Goal: Task Accomplishment & Management: Manage account settings

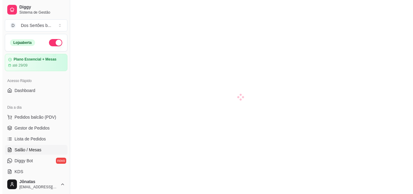
scroll to position [18, 0]
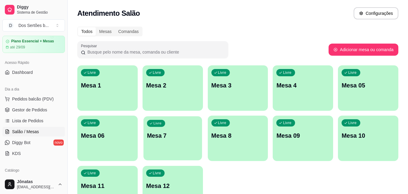
click at [183, 133] on p "Mesa 7" at bounding box center [173, 135] width 52 height 8
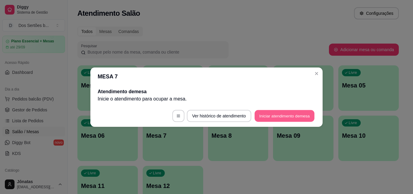
click at [285, 113] on button "Iniciar atendimento de mesa" at bounding box center [284, 116] width 60 height 12
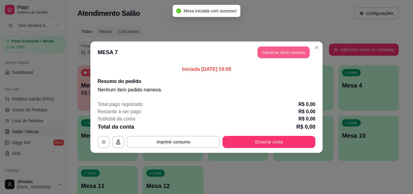
click at [280, 53] on button "Adicionar itens na mesa" at bounding box center [283, 52] width 52 height 12
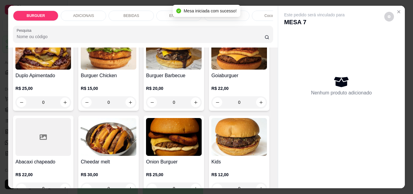
scroll to position [241, 0]
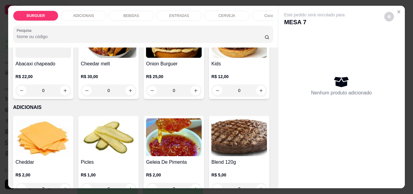
click at [193, 7] on icon "increase-product-quantity" at bounding box center [195, 4] width 5 height 5
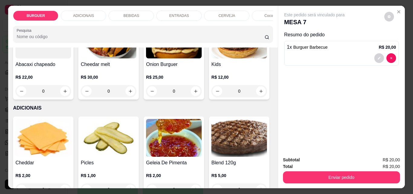
scroll to position [242, 0]
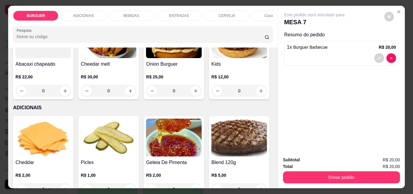
click at [193, 7] on icon "increase-product-quantity" at bounding box center [195, 4] width 5 height 5
type input "2"
click at [169, 13] on p "ENTRADAS" at bounding box center [179, 15] width 20 height 5
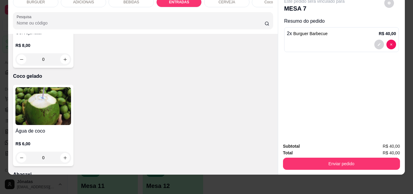
type input "1"
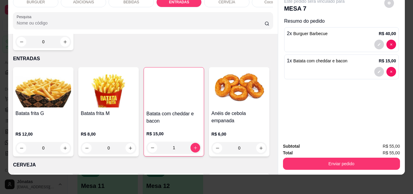
scroll to position [719, 0]
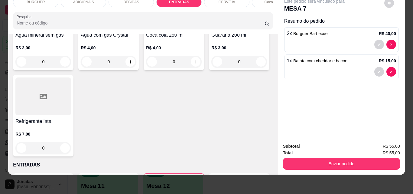
type input "1"
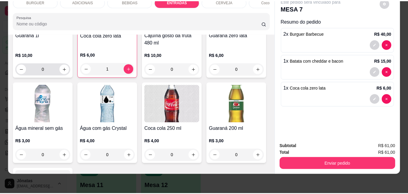
scroll to position [623, 0]
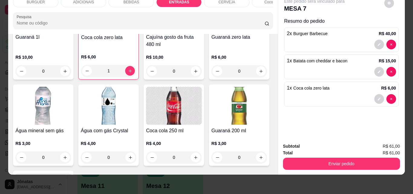
type input "1"
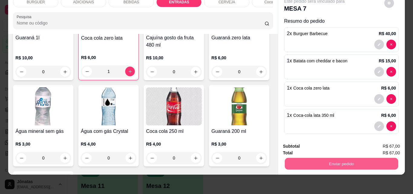
click at [324, 158] on button "Enviar pedido" at bounding box center [340, 163] width 113 height 12
click at [384, 146] on button "Enviar pedido" at bounding box center [383, 143] width 33 height 11
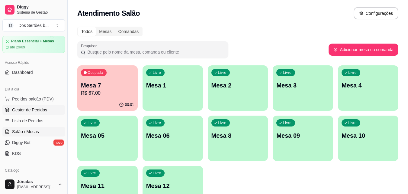
click at [14, 110] on span "Gestor de Pedidos" at bounding box center [29, 110] width 35 height 6
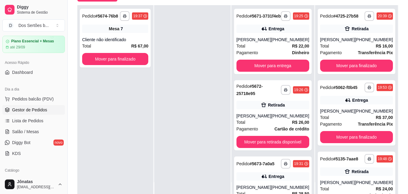
scroll to position [92, 0]
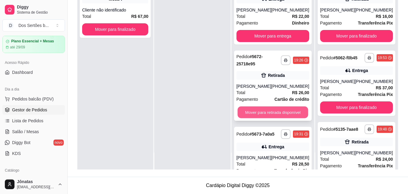
click at [265, 113] on button "Mover para retirada disponível" at bounding box center [272, 112] width 71 height 12
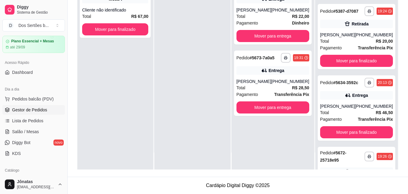
scroll to position [269, 0]
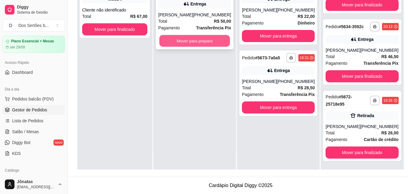
click at [180, 41] on button "Mover para preparo" at bounding box center [194, 41] width 71 height 12
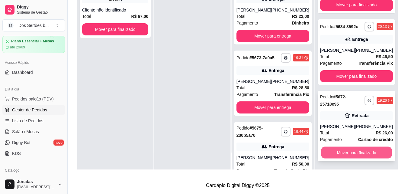
click at [352, 149] on button "Mover para finalizado" at bounding box center [356, 152] width 71 height 12
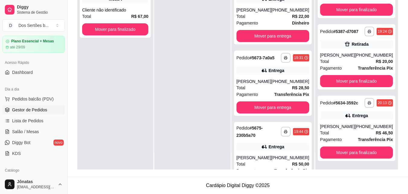
scroll to position [193, 0]
click at [245, 41] on button "Mover para entrega" at bounding box center [272, 36] width 71 height 12
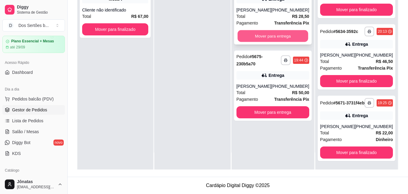
click at [263, 36] on button "Mover para entrega" at bounding box center [272, 36] width 71 height 12
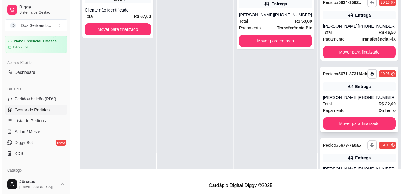
scroll to position [345, 0]
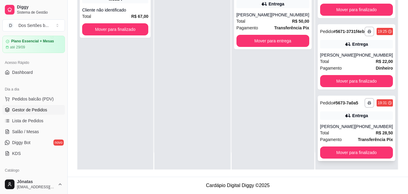
click at [350, 121] on div "**********" at bounding box center [357, 127] width 78 height 65
click at [327, 45] on div "**********" at bounding box center [357, 56] width 78 height 65
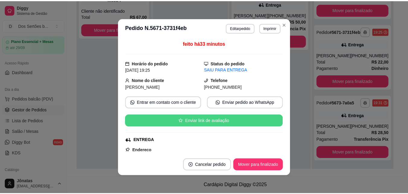
scroll to position [142, 0]
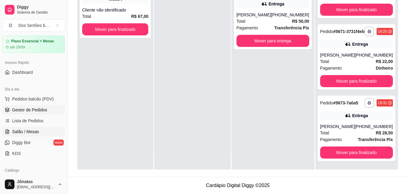
click at [36, 133] on span "Salão / Mesas" at bounding box center [25, 131] width 27 height 6
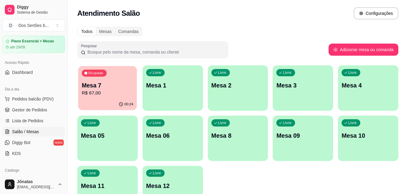
click at [121, 85] on p "Mesa 7" at bounding box center [108, 85] width 52 height 8
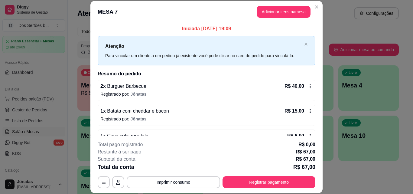
scroll to position [42, 0]
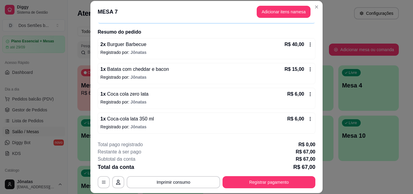
click at [307, 96] on icon at bounding box center [309, 93] width 5 height 5
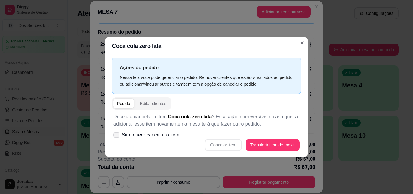
click at [116, 134] on icon at bounding box center [116, 135] width 5 height 4
click at [116, 136] on input "Sim, quero cancelar o item." at bounding box center [115, 138] width 4 height 4
checkbox input "true"
click at [216, 143] on button "Cancelar item" at bounding box center [223, 145] width 36 height 12
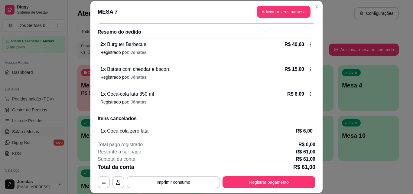
click at [307, 95] on icon at bounding box center [309, 93] width 5 height 5
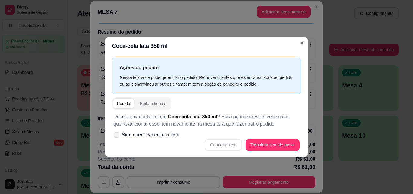
click at [116, 134] on icon at bounding box center [116, 134] width 5 height 3
click at [116, 136] on input "Sim, quero cancelar o item." at bounding box center [115, 138] width 4 height 4
checkbox input "true"
click at [220, 141] on button "Cancelar item" at bounding box center [223, 145] width 36 height 12
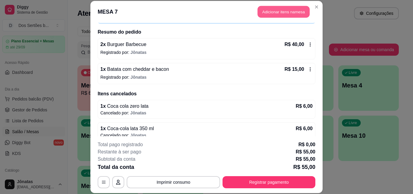
click at [275, 10] on button "Adicionar itens na mesa" at bounding box center [283, 12] width 52 height 12
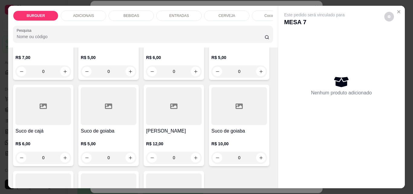
scroll to position [1345, 0]
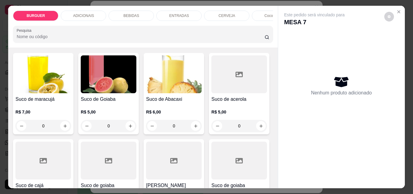
type input "1"
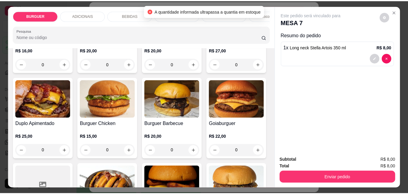
scroll to position [0, 0]
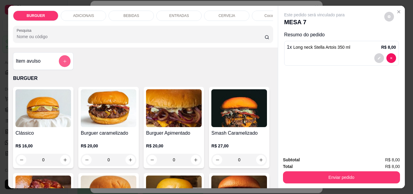
click at [63, 62] on icon "add-separate-item" at bounding box center [65, 61] width 5 height 5
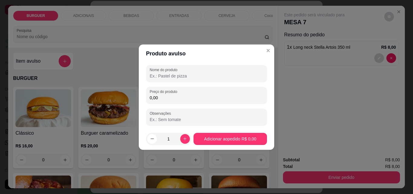
click at [155, 75] on input "Nome do produto" at bounding box center [206, 76] width 114 height 6
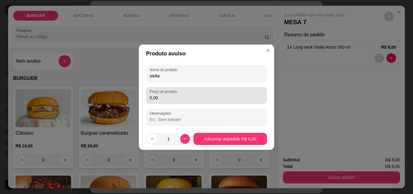
type input "stella"
click at [172, 102] on div "Preço do produto 0,00" at bounding box center [206, 95] width 121 height 17
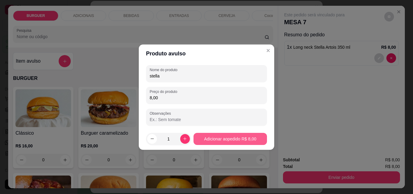
type input "8,00"
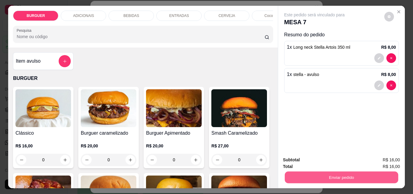
click at [339, 171] on button "Enviar pedido" at bounding box center [340, 177] width 113 height 12
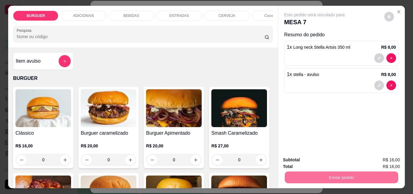
click at [376, 158] on button "Enviar pedido" at bounding box center [383, 159] width 33 height 11
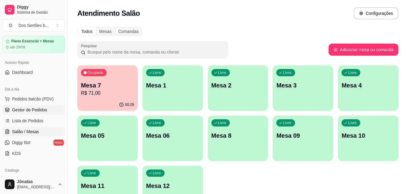
click at [42, 110] on span "Gestor de Pedidos" at bounding box center [29, 110] width 35 height 6
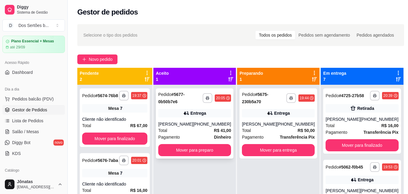
scroll to position [17, 0]
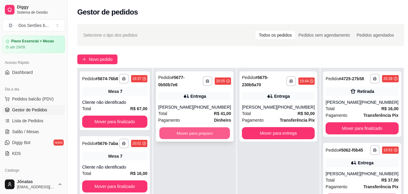
click at [201, 131] on button "Mover para preparo" at bounding box center [194, 133] width 71 height 12
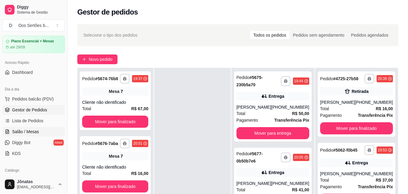
click at [12, 129] on link "Salão / Mesas" at bounding box center [33, 132] width 63 height 10
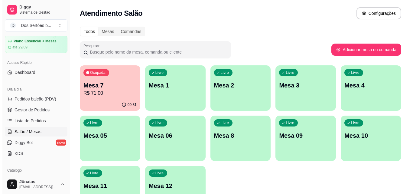
scroll to position [42, 0]
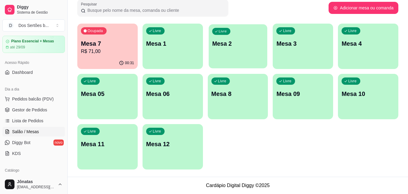
click at [239, 40] on p "Mesa 2" at bounding box center [238, 44] width 52 height 8
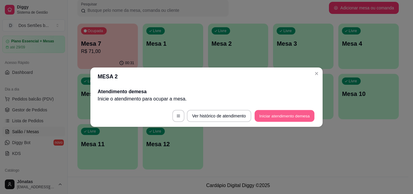
click at [292, 114] on button "Iniciar atendimento de mesa" at bounding box center [284, 116] width 60 height 12
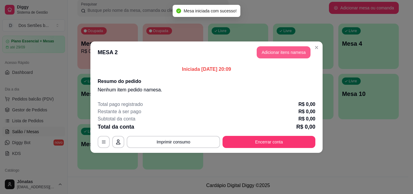
click at [269, 53] on button "Adicionar itens na mesa" at bounding box center [283, 52] width 54 height 12
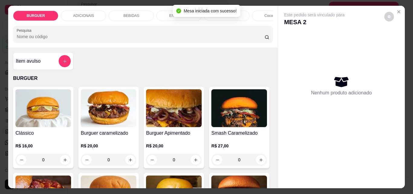
scroll to position [98, 0]
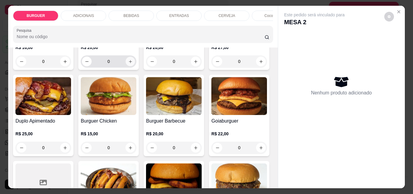
click at [126, 64] on button "increase-product-quantity" at bounding box center [130, 61] width 9 height 9
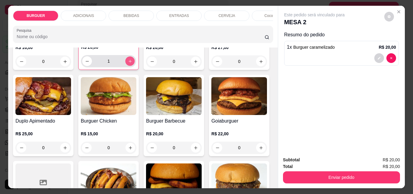
click at [128, 63] on icon "increase-product-quantity" at bounding box center [130, 61] width 5 height 5
type input "2"
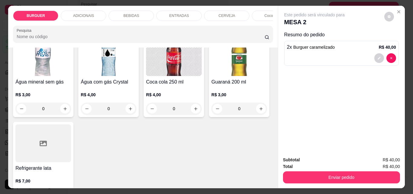
scroll to position [751, 0]
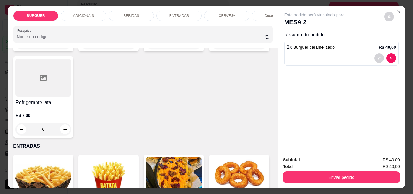
type input "1"
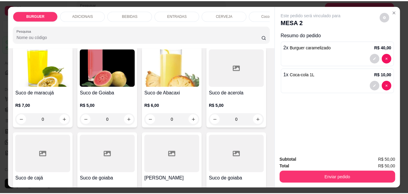
scroll to position [1147, 0]
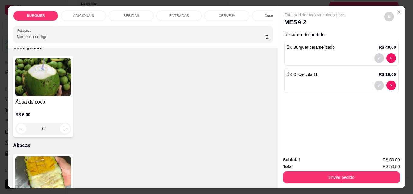
type input "1"
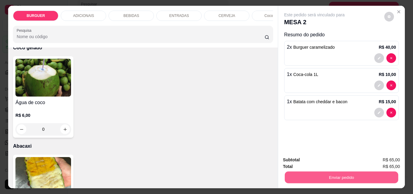
click at [343, 174] on button "Enviar pedido" at bounding box center [340, 177] width 113 height 12
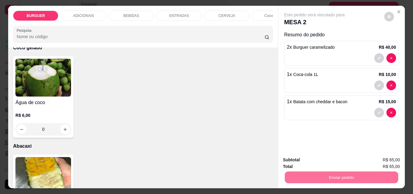
click at [380, 161] on button "Enviar pedido" at bounding box center [383, 159] width 33 height 11
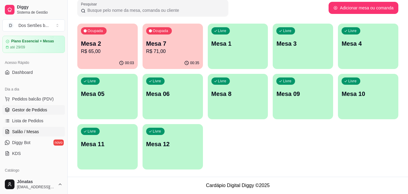
click at [46, 109] on span "Gestor de Pedidos" at bounding box center [29, 110] width 35 height 6
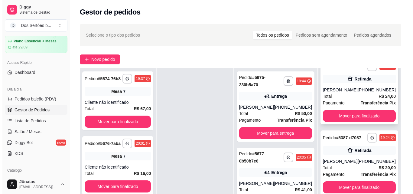
scroll to position [345, 0]
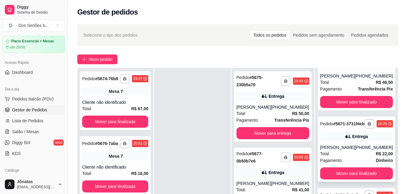
click at [340, 157] on span "Pagamento" at bounding box center [331, 160] width 22 height 7
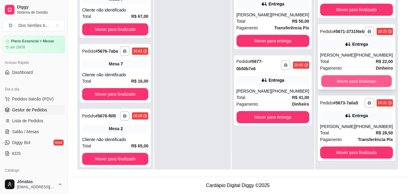
click at [355, 75] on button "Mover para finalizado" at bounding box center [356, 81] width 71 height 12
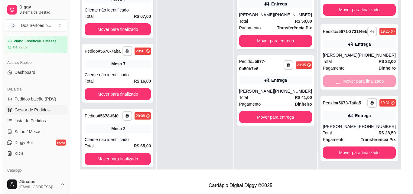
scroll to position [269, 0]
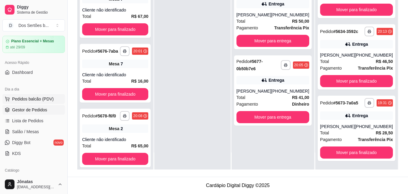
click at [34, 99] on span "Pedidos balcão (PDV)" at bounding box center [33, 99] width 42 height 6
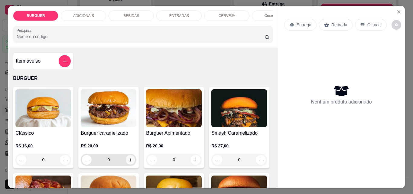
click at [128, 160] on icon "increase-product-quantity" at bounding box center [130, 159] width 5 height 5
type input "1"
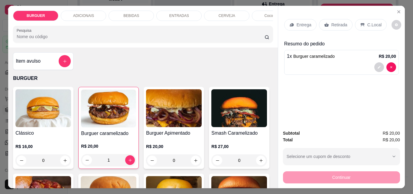
click at [331, 25] on p "Retirada" at bounding box center [339, 25] width 16 height 6
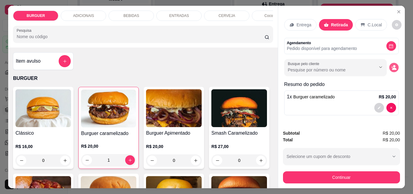
click at [394, 65] on button "decrease-product-quantity" at bounding box center [393, 67] width 9 height 9
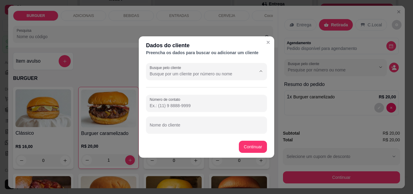
click at [187, 75] on input "Busque pelo cliente" at bounding box center [197, 74] width 97 height 6
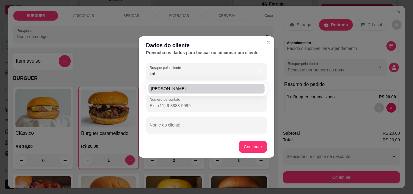
click at [178, 86] on span "[PERSON_NAME]" at bounding box center [203, 88] width 105 height 6
type input "[PERSON_NAME]"
type input "[PHONE_NUMBER]"
type input "[PERSON_NAME]"
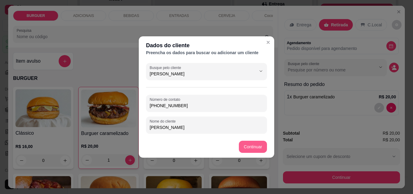
type input "[PERSON_NAME]"
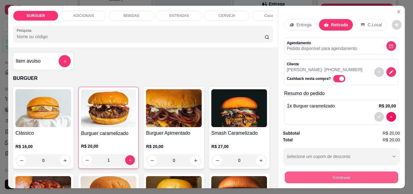
click at [323, 173] on button "Continuar" at bounding box center [340, 177] width 113 height 12
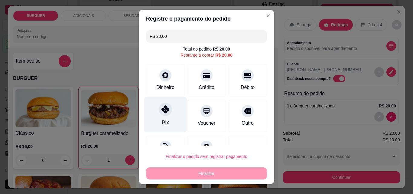
click at [163, 107] on icon at bounding box center [165, 109] width 8 height 8
type input "R$ 0,00"
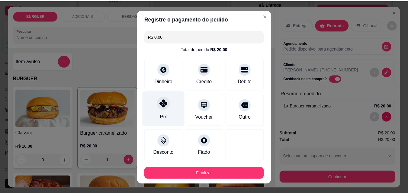
scroll to position [35, 0]
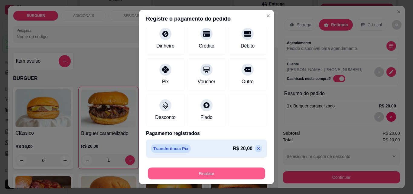
click at [217, 170] on button "Finalizar" at bounding box center [206, 173] width 117 height 12
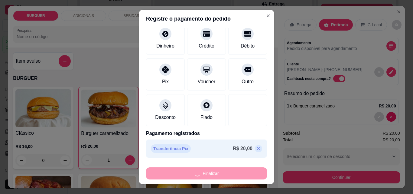
type input "0"
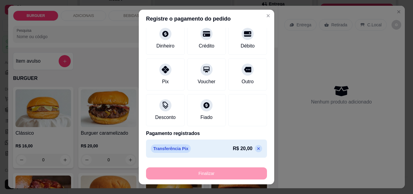
type input "-R$ 20,00"
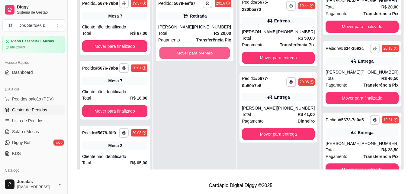
click at [204, 52] on button "Mover para preparo" at bounding box center [194, 53] width 71 height 12
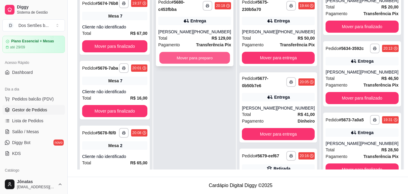
click at [199, 55] on button "Mover para preparo" at bounding box center [194, 58] width 71 height 12
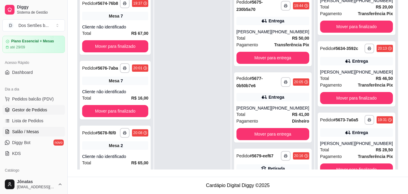
click at [33, 130] on span "Salão / Mesas" at bounding box center [25, 131] width 27 height 6
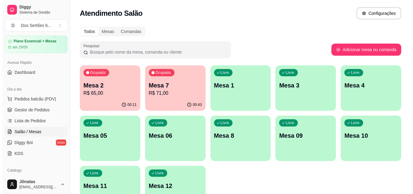
scroll to position [42, 0]
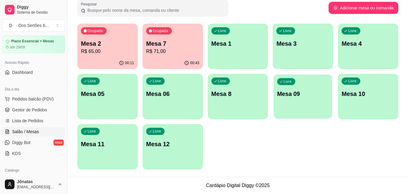
click at [319, 96] on p "Mesa 09" at bounding box center [303, 94] width 52 height 8
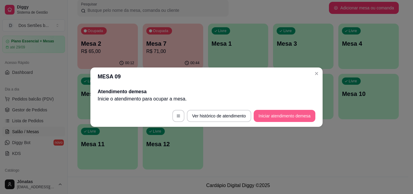
click at [289, 114] on button "Iniciar atendimento de mesa" at bounding box center [284, 116] width 62 height 12
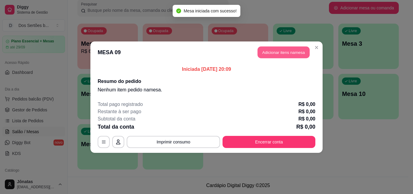
click at [268, 53] on button "Adicionar itens na mesa" at bounding box center [283, 52] width 52 height 12
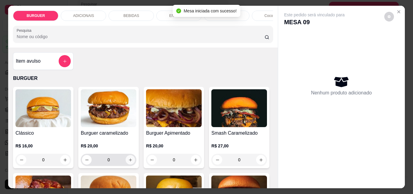
click at [128, 162] on icon "increase-product-quantity" at bounding box center [130, 159] width 5 height 5
type input "1"
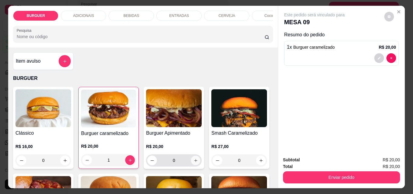
click at [193, 162] on icon "increase-product-quantity" at bounding box center [195, 160] width 5 height 5
type input "1"
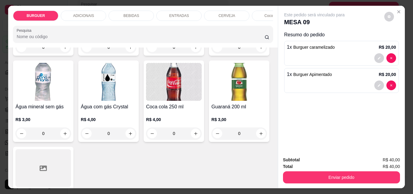
scroll to position [782, 0]
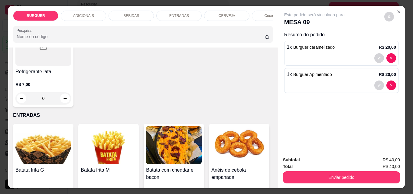
type input "1"
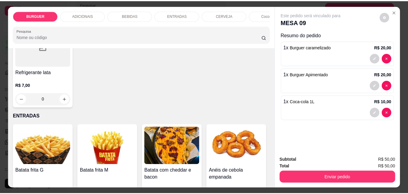
scroll to position [782, 0]
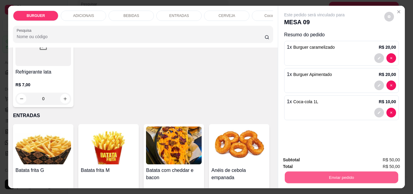
click at [323, 171] on button "Enviar pedido" at bounding box center [340, 177] width 113 height 12
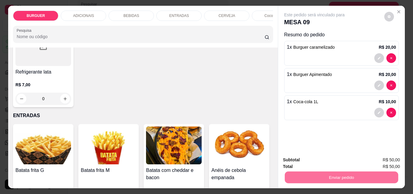
click at [380, 160] on button "Enviar pedido" at bounding box center [384, 159] width 34 height 11
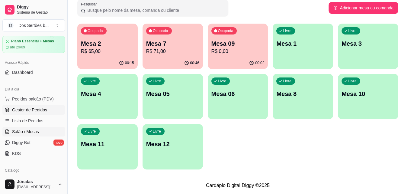
click at [23, 112] on span "Gestor de Pedidos" at bounding box center [29, 110] width 35 height 6
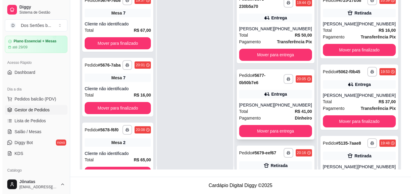
scroll to position [17, 0]
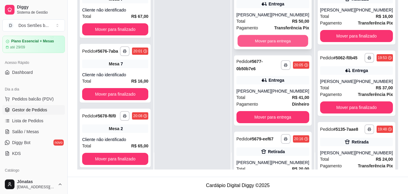
click at [282, 39] on button "Mover para entrega" at bounding box center [272, 41] width 71 height 12
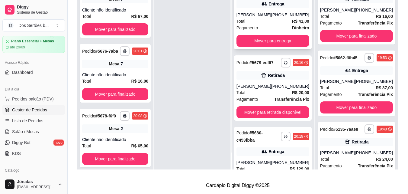
click at [268, 27] on div "Pagamento Dinheiro" at bounding box center [272, 27] width 73 height 7
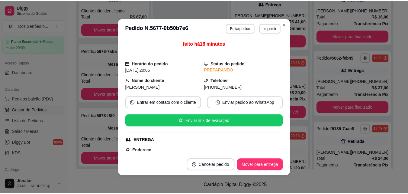
scroll to position [174, 0]
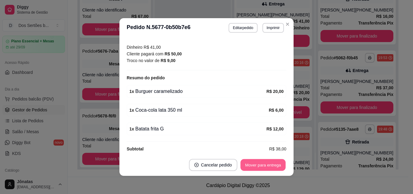
click at [264, 162] on button "Mover para entrega" at bounding box center [262, 165] width 45 height 12
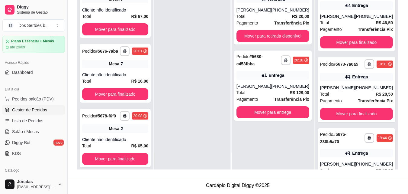
scroll to position [421, 0]
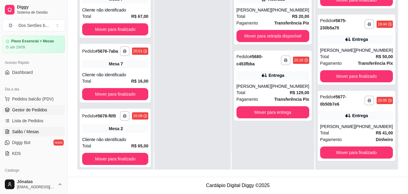
click at [17, 134] on span "Salão / Mesas" at bounding box center [25, 131] width 27 height 6
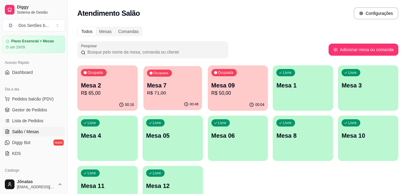
click at [182, 90] on p "R$ 71,00" at bounding box center [173, 92] width 52 height 7
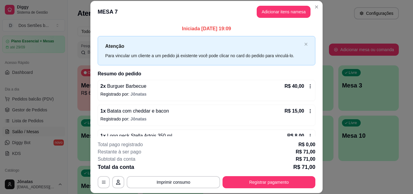
scroll to position [98, 0]
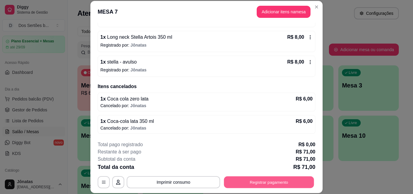
click at [271, 179] on button "Registrar pagamento" at bounding box center [269, 182] width 90 height 12
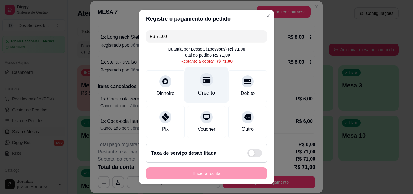
click at [205, 91] on div "Crédito" at bounding box center [206, 93] width 17 height 8
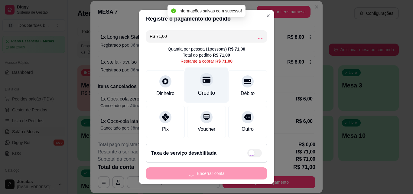
type input "R$ 0,00"
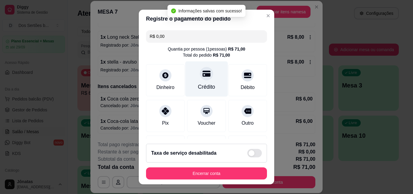
scroll to position [70, 0]
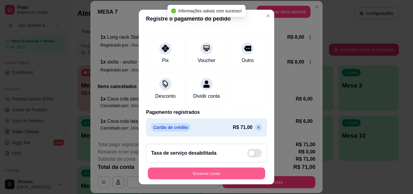
click at [209, 173] on button "Encerrar conta" at bounding box center [206, 173] width 117 height 12
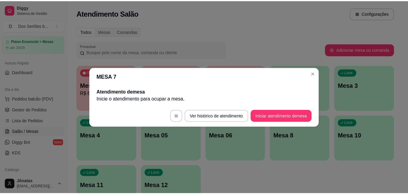
scroll to position [0, 0]
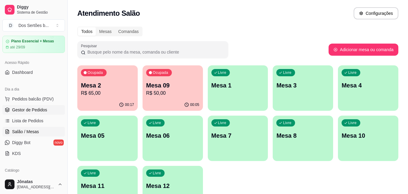
click at [29, 110] on span "Gestor de Pedidos" at bounding box center [29, 110] width 35 height 6
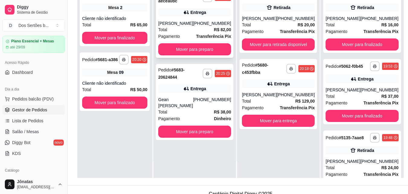
scroll to position [92, 0]
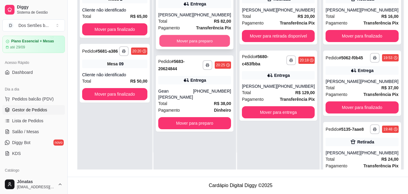
click at [187, 40] on button "Mover para preparo" at bounding box center [194, 41] width 71 height 12
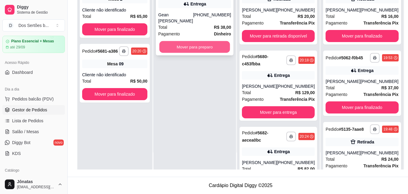
click at [208, 46] on button "Mover para preparo" at bounding box center [194, 47] width 71 height 12
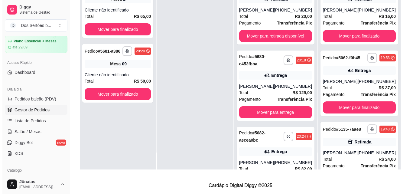
scroll to position [118, 0]
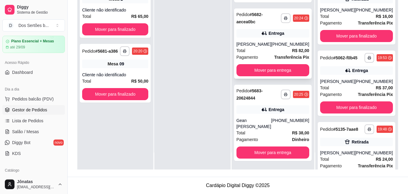
click at [274, 48] on div "Total R$ 82,00" at bounding box center [272, 50] width 73 height 7
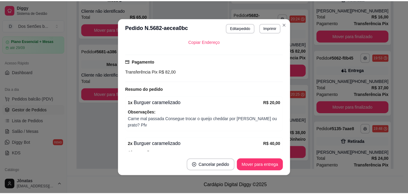
scroll to position [150, 0]
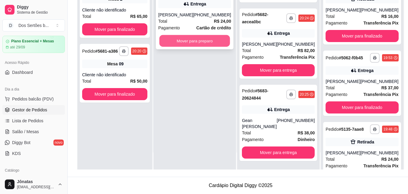
click at [205, 39] on button "Mover para preparo" at bounding box center [194, 41] width 71 height 12
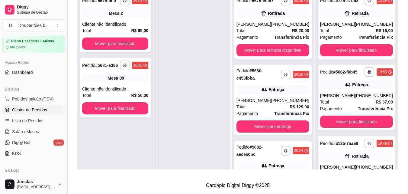
scroll to position [0, 0]
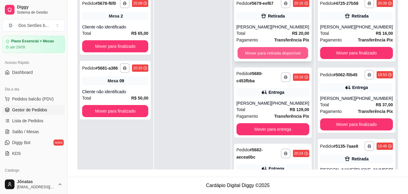
click at [287, 53] on button "Mover para retirada disponível" at bounding box center [272, 53] width 71 height 12
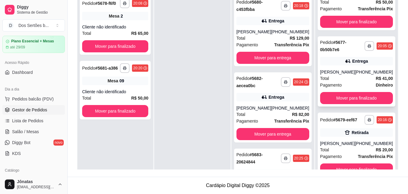
scroll to position [17, 0]
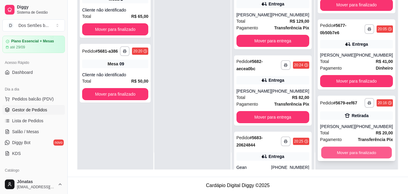
click at [360, 156] on button "Mover para finalizado" at bounding box center [356, 152] width 71 height 12
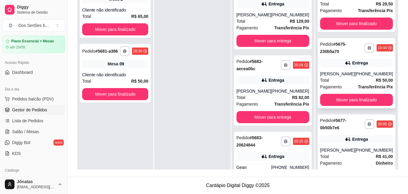
scroll to position [391, 0]
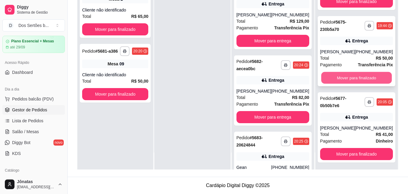
click at [366, 84] on button "Mover para finalizado" at bounding box center [356, 78] width 71 height 12
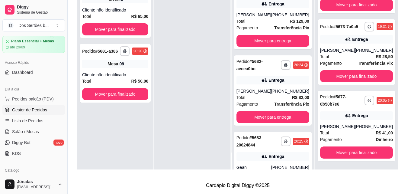
scroll to position [123, 0]
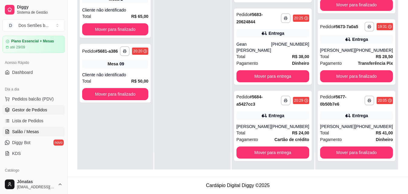
click at [34, 128] on link "Salão / Mesas" at bounding box center [33, 132] width 63 height 10
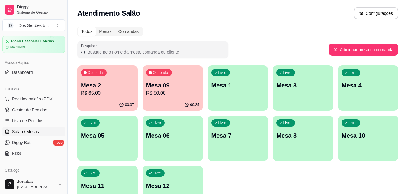
click at [106, 94] on p "R$ 65,00" at bounding box center [107, 92] width 53 height 7
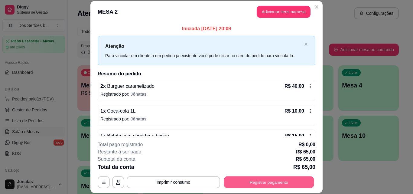
click at [256, 185] on button "Registrar pagamento" at bounding box center [269, 182] width 90 height 12
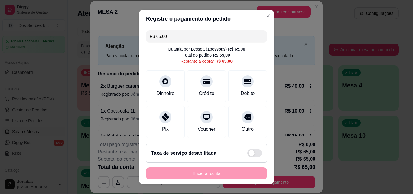
click at [172, 37] on input "R$ 65,00" at bounding box center [206, 36] width 114 height 12
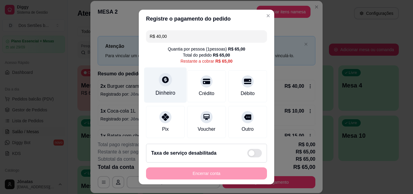
type input "R$ 40,00"
click at [166, 81] on div at bounding box center [165, 79] width 13 height 13
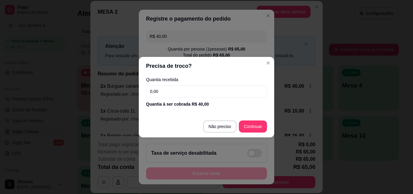
click at [169, 88] on input "0,00" at bounding box center [206, 91] width 121 height 12
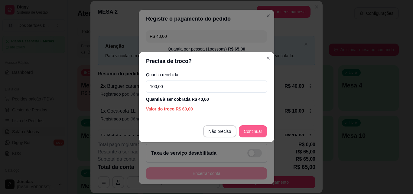
type input "100,00"
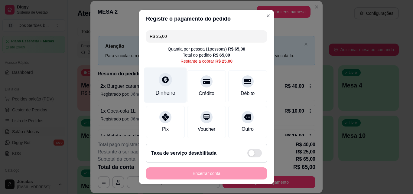
click at [162, 90] on div "Dinheiro" at bounding box center [165, 93] width 20 height 8
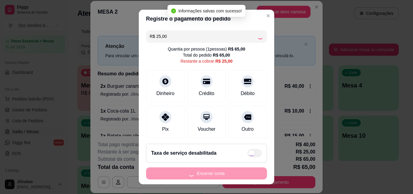
type input "R$ 0,00"
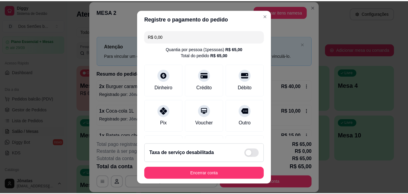
scroll to position [93, 0]
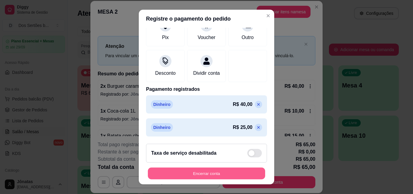
click at [233, 170] on button "Encerrar conta" at bounding box center [206, 173] width 117 height 12
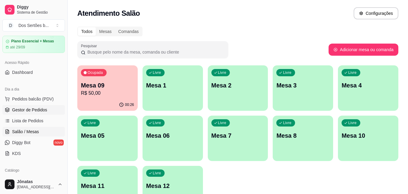
click at [34, 111] on span "Gestor de Pedidos" at bounding box center [29, 110] width 35 height 6
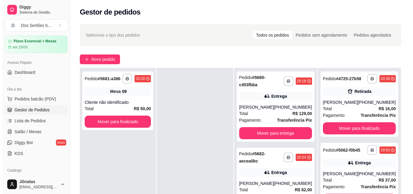
scroll to position [92, 0]
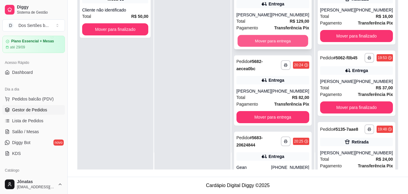
click at [253, 40] on button "Mover para entrega" at bounding box center [272, 41] width 71 height 12
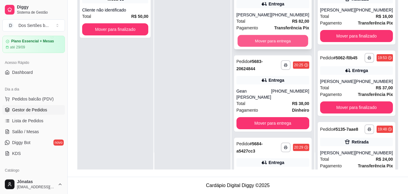
click at [252, 41] on button "Mover para entrega" at bounding box center [272, 41] width 71 height 12
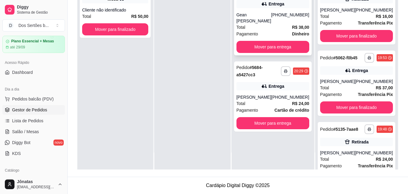
click at [266, 27] on div "Total R$ 38,00" at bounding box center [272, 27] width 73 height 7
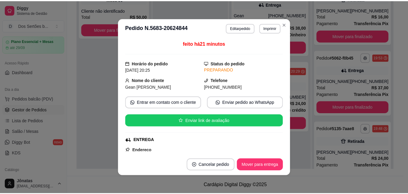
scroll to position [162, 0]
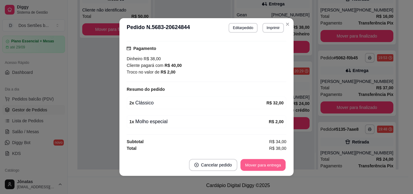
click at [259, 162] on button "Mover para entrega" at bounding box center [262, 165] width 45 height 12
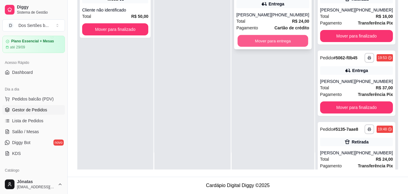
click at [262, 39] on button "Mover para entrega" at bounding box center [272, 41] width 71 height 12
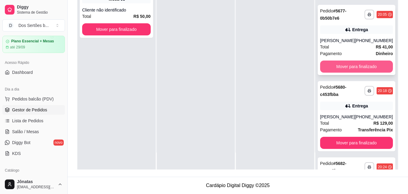
scroll to position [274, 0]
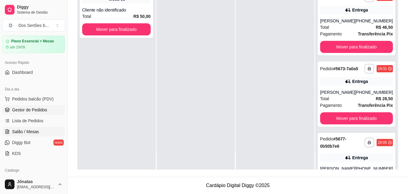
click at [16, 133] on span "Salão / Mesas" at bounding box center [25, 131] width 27 height 6
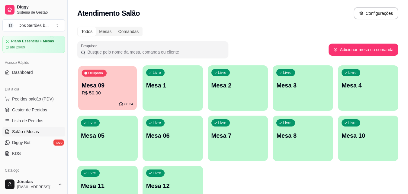
click at [100, 84] on p "Mesa 09" at bounding box center [108, 85] width 52 height 8
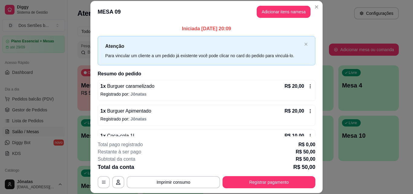
scroll to position [17, 0]
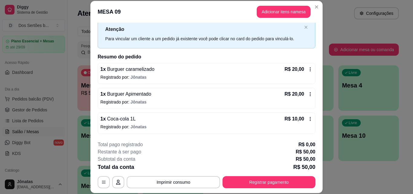
click at [310, 118] on icon at bounding box center [310, 119] width 1 height 4
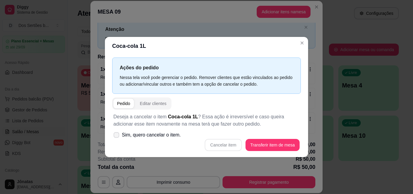
click at [115, 136] on icon at bounding box center [116, 134] width 5 height 3
click at [115, 136] on input "Sim, quero cancelar o item." at bounding box center [115, 138] width 4 height 4
checkbox input "true"
click at [219, 145] on button "Cancelar item" at bounding box center [223, 145] width 36 height 12
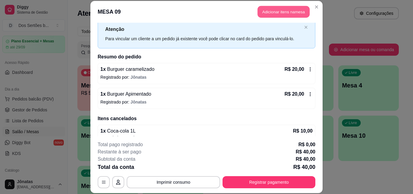
click at [263, 11] on button "Adicionar itens na mesa" at bounding box center [283, 12] width 52 height 12
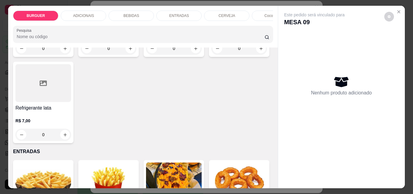
scroll to position [751, 0]
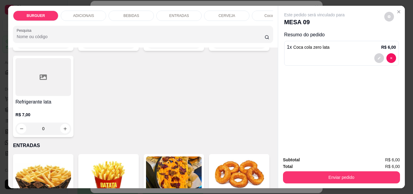
type input "2"
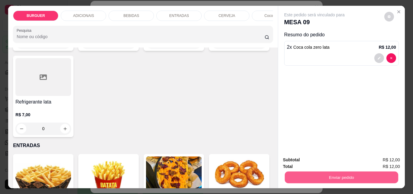
click at [307, 172] on button "Enviar pedido" at bounding box center [340, 177] width 113 height 12
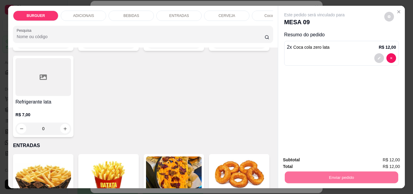
click at [383, 157] on button "Enviar pedido" at bounding box center [383, 159] width 33 height 11
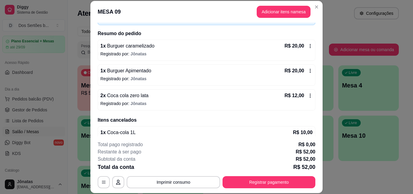
scroll to position [51, 0]
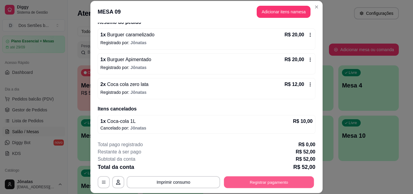
click at [276, 179] on button "Registrar pagamento" at bounding box center [269, 182] width 90 height 12
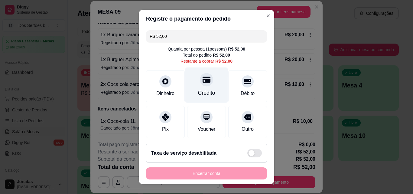
click at [201, 87] on div "Crédito" at bounding box center [206, 84] width 43 height 35
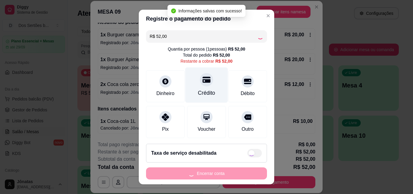
type input "R$ 0,00"
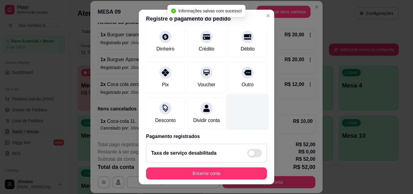
scroll to position [70, 0]
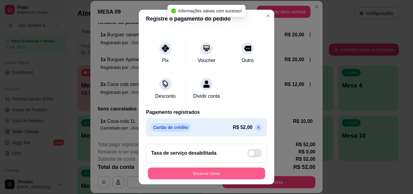
click at [244, 171] on button "Encerrar conta" at bounding box center [206, 173] width 117 height 12
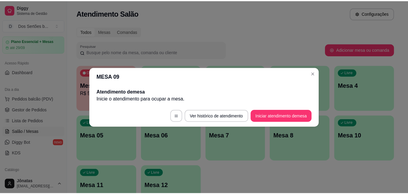
scroll to position [0, 0]
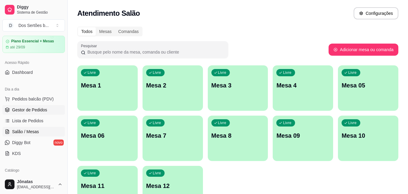
click at [47, 107] on link "Gestor de Pedidos" at bounding box center [33, 110] width 63 height 10
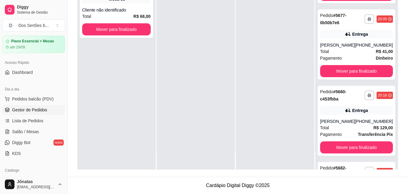
scroll to position [412, 0]
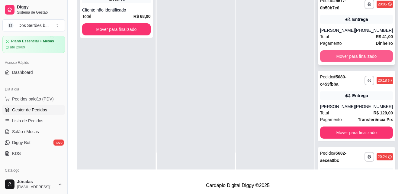
click at [349, 62] on button "Mover para finalizado" at bounding box center [356, 56] width 73 height 12
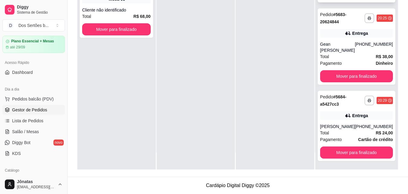
scroll to position [579, 0]
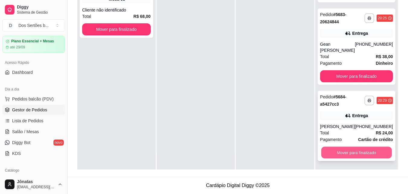
click at [347, 154] on button "Mover para finalizado" at bounding box center [356, 152] width 71 height 12
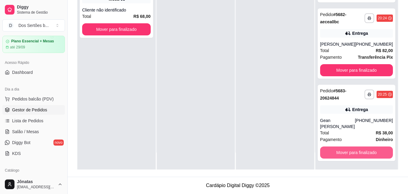
scroll to position [503, 0]
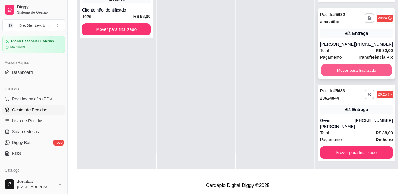
click at [345, 72] on button "Mover para finalizado" at bounding box center [356, 70] width 71 height 12
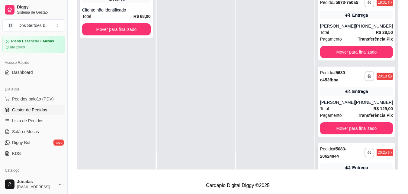
scroll to position [427, 0]
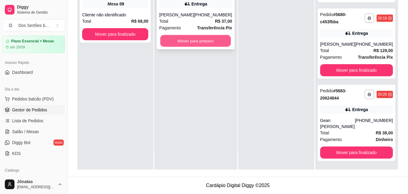
click at [194, 44] on button "Mover para preparo" at bounding box center [195, 41] width 71 height 12
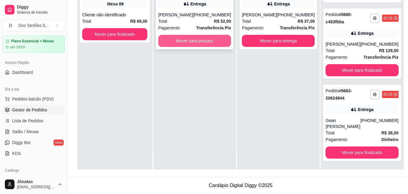
click at [198, 42] on button "Mover para preparo" at bounding box center [194, 41] width 73 height 12
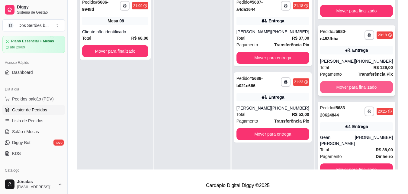
scroll to position [17, 0]
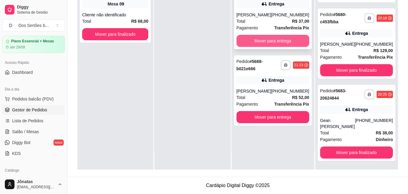
click at [258, 43] on button "Mover para entrega" at bounding box center [272, 41] width 73 height 12
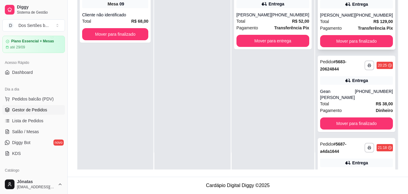
scroll to position [503, 0]
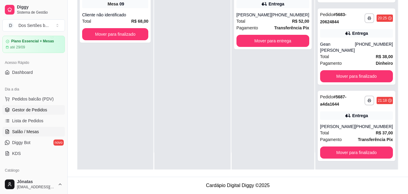
click at [30, 129] on span "Salão / Mesas" at bounding box center [25, 131] width 27 height 6
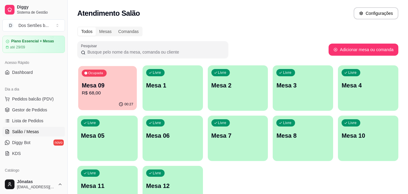
click at [108, 82] on p "Mesa 09" at bounding box center [108, 85] width 52 height 8
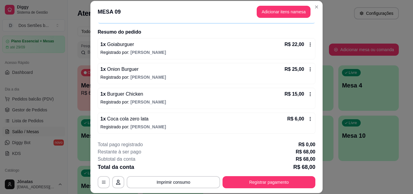
scroll to position [18, 0]
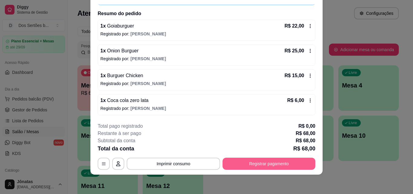
click at [272, 163] on button "Registrar pagamento" at bounding box center [268, 163] width 93 height 12
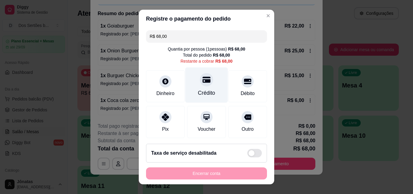
click at [204, 88] on div "Crédito" at bounding box center [206, 84] width 43 height 35
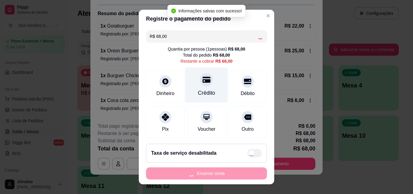
type input "R$ 0,00"
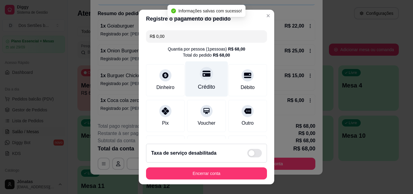
scroll to position [70, 0]
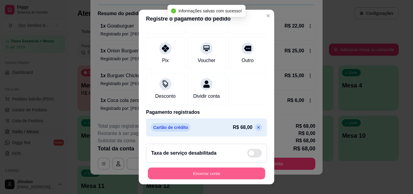
click at [223, 171] on button "Encerrar conta" at bounding box center [206, 173] width 117 height 12
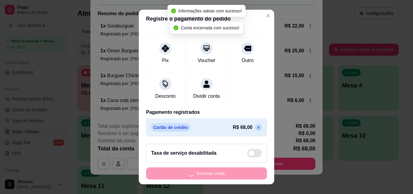
scroll to position [0, 0]
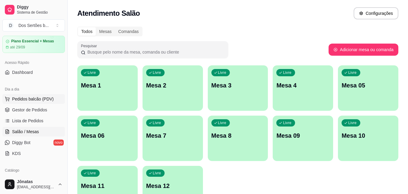
click at [29, 96] on span "Pedidos balcão (PDV)" at bounding box center [33, 99] width 42 height 6
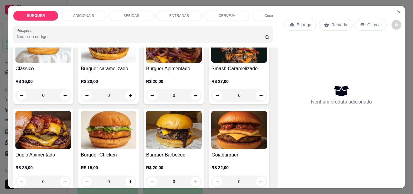
scroll to position [22, 0]
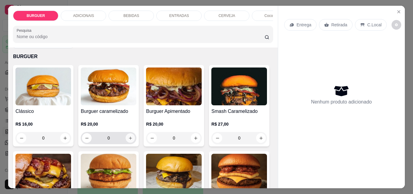
click at [127, 137] on button "increase-product-quantity" at bounding box center [130, 137] width 9 height 9
type input "1"
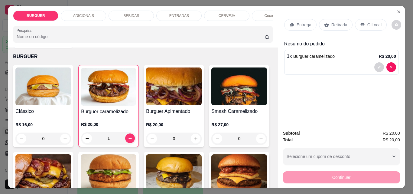
scroll to position [114, 0]
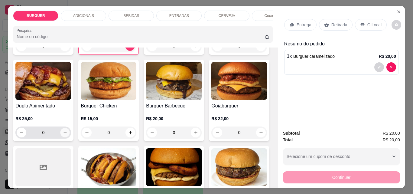
click at [67, 135] on icon "increase-product-quantity" at bounding box center [65, 132] width 5 height 5
type input "1"
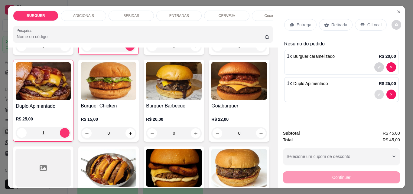
click at [377, 93] on icon "decrease-product-quantity" at bounding box center [378, 94] width 3 height 3
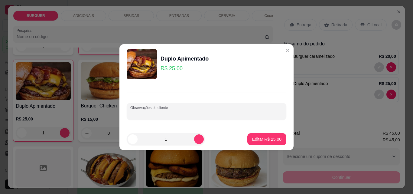
click at [140, 112] on input "Observações do cliente" at bounding box center [206, 114] width 152 height 6
type input "com a geleia separada"
click at [267, 139] on p "Editar R$ 25,00" at bounding box center [266, 139] width 28 height 6
type input "0"
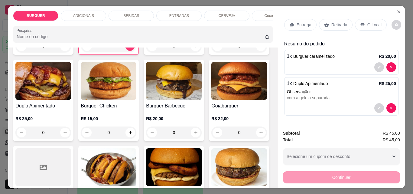
click at [177, 13] on p "ENTRADAS" at bounding box center [179, 15] width 20 height 5
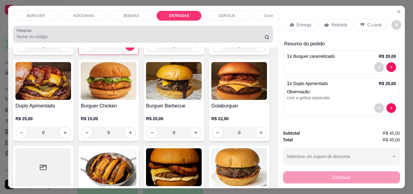
scroll to position [16, 0]
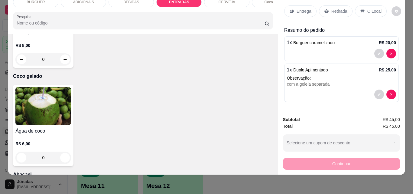
type input "1"
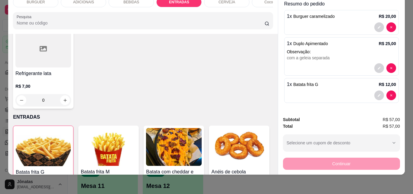
scroll to position [718, 0]
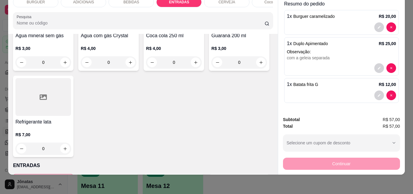
type input "1"
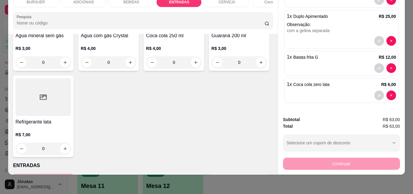
scroll to position [0, 0]
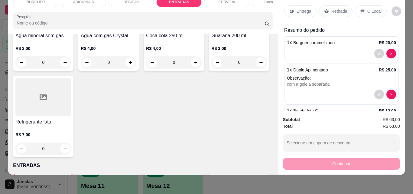
click at [337, 8] on p "Retirada" at bounding box center [339, 11] width 16 height 6
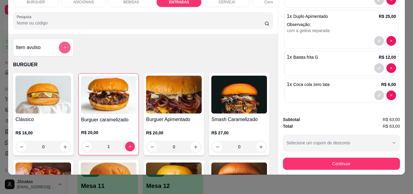
click at [63, 47] on icon "add-separate-item" at bounding box center [65, 47] width 5 height 5
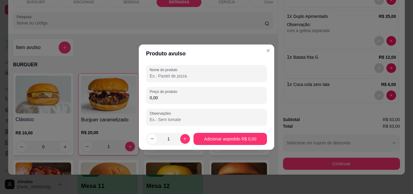
click at [151, 73] on input "Nome do produto" at bounding box center [206, 76] width 114 height 6
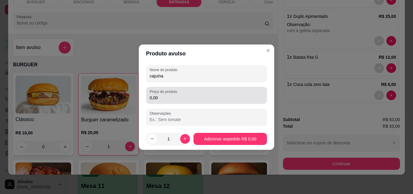
type input "cajuína"
click at [159, 94] on div "0,00" at bounding box center [206, 95] width 114 height 12
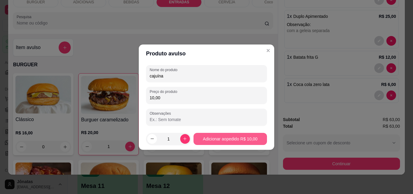
type input "10,00"
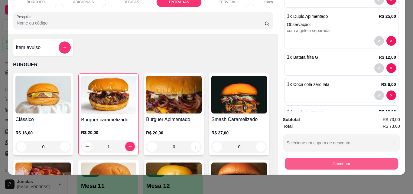
click at [306, 157] on button "Continuar" at bounding box center [340, 163] width 113 height 12
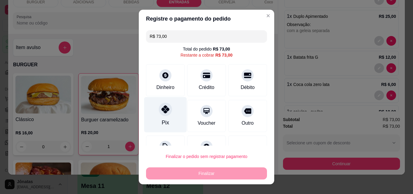
click at [150, 101] on div "Pix" at bounding box center [165, 114] width 43 height 35
type input "R$ 0,00"
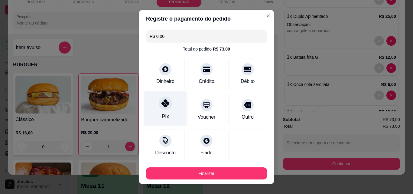
scroll to position [35, 0]
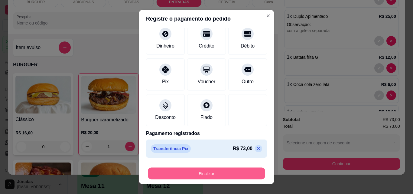
click at [192, 172] on button "Finalizar" at bounding box center [206, 173] width 117 height 12
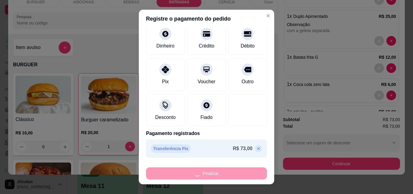
type input "0"
type input "-R$ 73,00"
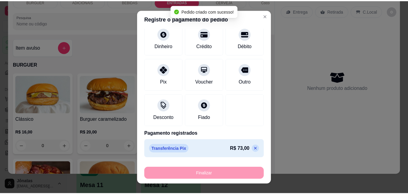
scroll to position [0, 0]
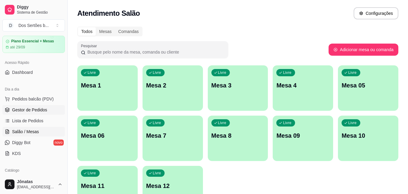
click at [47, 108] on link "Gestor de Pedidos" at bounding box center [33, 110] width 63 height 10
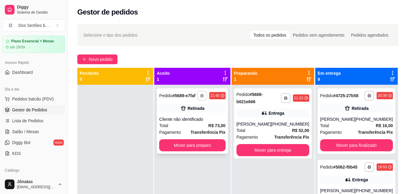
scroll to position [17, 0]
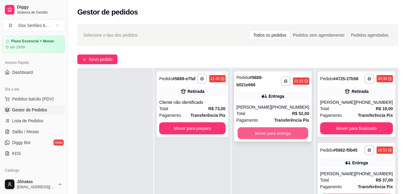
click at [265, 133] on button "Mover para entrega" at bounding box center [272, 133] width 71 height 12
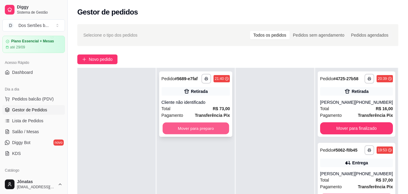
click at [182, 124] on button "Mover para preparo" at bounding box center [195, 128] width 66 height 12
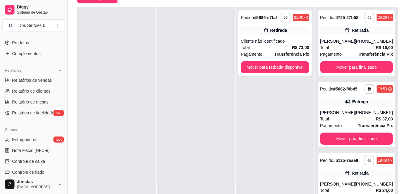
scroll to position [99, 0]
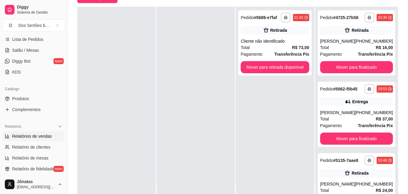
click at [20, 137] on span "Relatórios de vendas" at bounding box center [32, 136] width 40 height 6
select select "ALL"
select select "0"
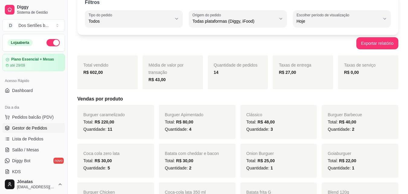
click at [45, 129] on span "Gestor de Pedidos" at bounding box center [29, 128] width 35 height 6
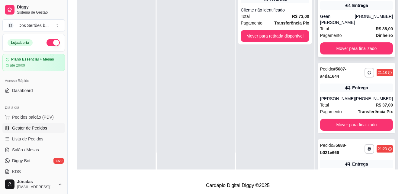
scroll to position [509, 0]
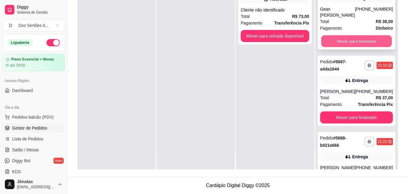
click at [337, 47] on button "Mover para finalizado" at bounding box center [356, 41] width 71 height 12
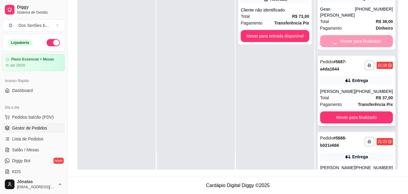
scroll to position [497, 0]
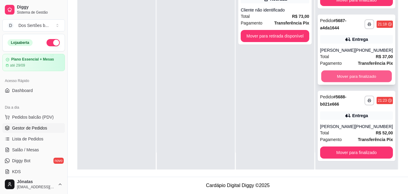
click at [344, 75] on button "Mover para finalizado" at bounding box center [356, 76] width 71 height 12
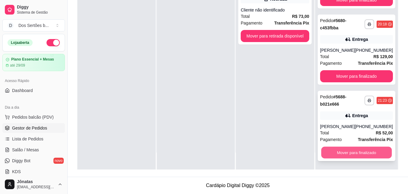
click at [348, 151] on button "Mover para finalizado" at bounding box center [356, 152] width 71 height 12
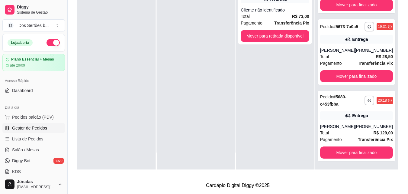
scroll to position [345, 0]
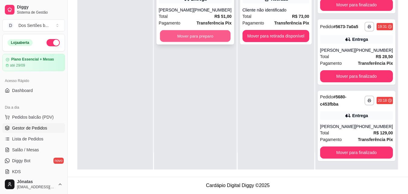
click at [180, 40] on button "Mover para preparo" at bounding box center [195, 36] width 71 height 12
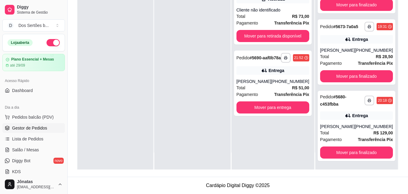
click at [180, 40] on div at bounding box center [192, 73] width 76 height 194
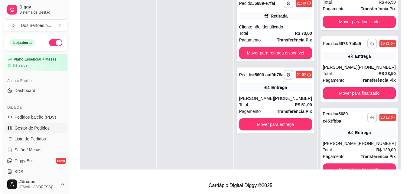
scroll to position [17, 0]
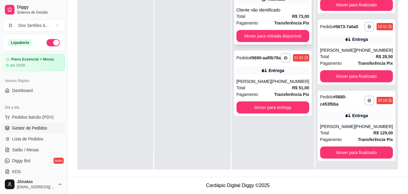
click at [253, 14] on div "Total R$ 73,00" at bounding box center [272, 16] width 73 height 7
click at [286, 23] on strong "Transferência Pix" at bounding box center [291, 23] width 35 height 5
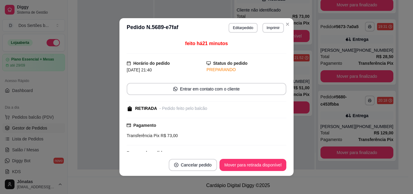
scroll to position [135, 0]
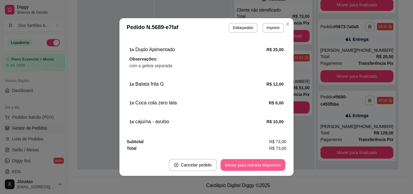
click at [264, 163] on button "Mover para retirada disponível" at bounding box center [252, 165] width 65 height 12
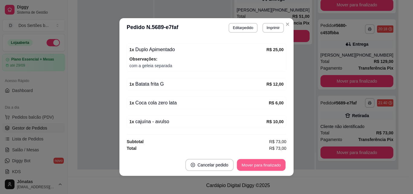
click at [264, 163] on button "Mover para finalizado" at bounding box center [261, 165] width 49 height 12
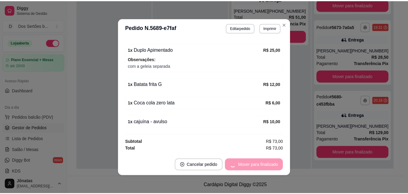
scroll to position [109, 0]
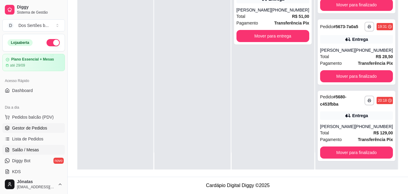
click at [23, 148] on span "Salão / Mesas" at bounding box center [25, 149] width 27 height 6
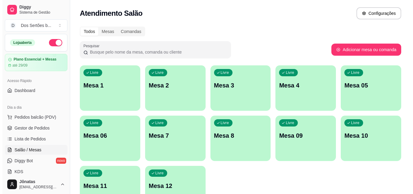
scroll to position [42, 0]
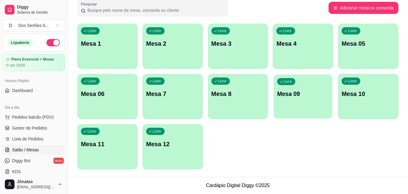
click at [274, 98] on div "Livre Mesa 09" at bounding box center [303, 92] width 59 height 37
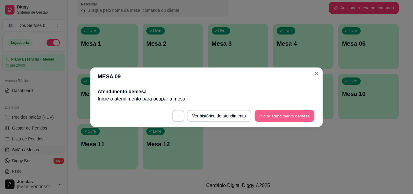
click at [285, 116] on button "Iniciar atendimento de mesa" at bounding box center [284, 116] width 60 height 12
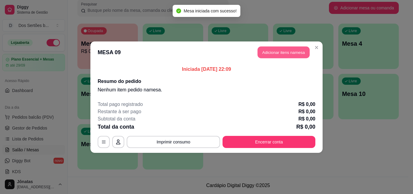
click at [269, 54] on button "Adicionar itens na mesa" at bounding box center [283, 52] width 52 height 12
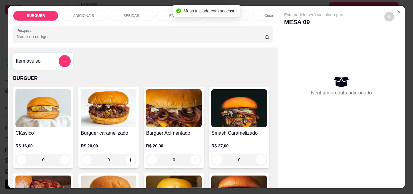
scroll to position [59, 0]
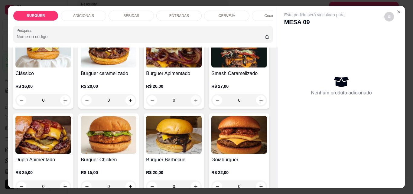
click at [189, 101] on div "0" at bounding box center [173, 100] width 53 height 12
click at [191, 101] on button "increase-product-quantity" at bounding box center [195, 99] width 9 height 9
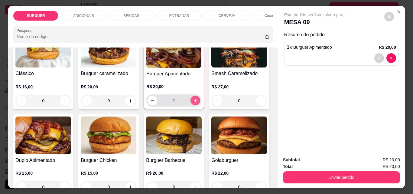
click at [193, 100] on icon "increase-product-quantity" at bounding box center [195, 100] width 5 height 5
type input "2"
click at [377, 56] on icon "decrease-product-quantity" at bounding box center [379, 58] width 4 height 4
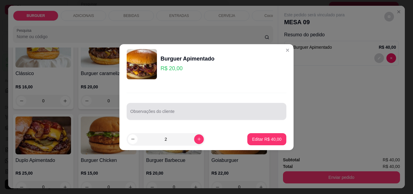
click at [191, 106] on div at bounding box center [206, 111] width 152 height 12
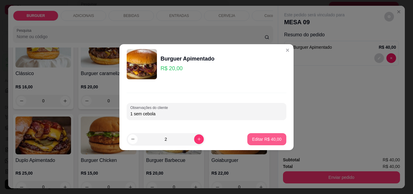
type input "1 sem cebola"
click at [265, 140] on p "Editar R$ 40,00" at bounding box center [266, 139] width 28 height 6
type input "0"
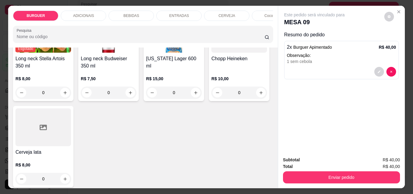
scroll to position [1168, 0]
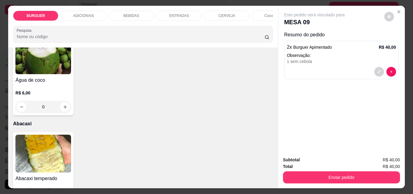
type input "1"
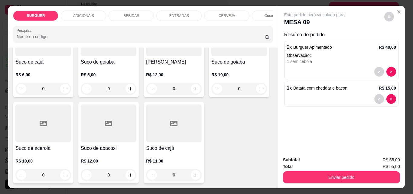
scroll to position [1702, 0]
click at [193, 5] on icon "increase-product-quantity" at bounding box center [195, 2] width 5 height 5
type input "1"
click at [377, 70] on icon "decrease-product-quantity" at bounding box center [379, 72] width 4 height 4
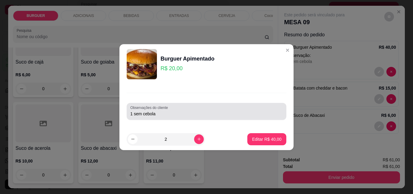
click at [159, 112] on input "1 sem cebola" at bounding box center [206, 114] width 152 height 6
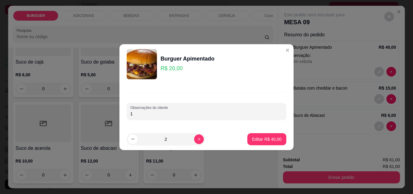
type input "1"
type input "trocar o cheddar pelo prato"
click at [265, 138] on p "Editar R$ 40,00" at bounding box center [266, 139] width 28 height 6
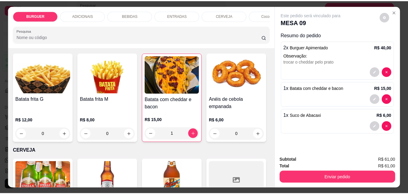
scroll to position [914, 0]
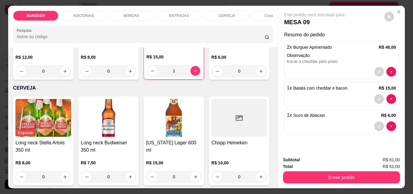
type input "1"
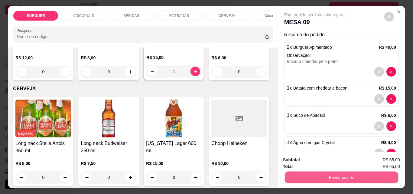
click at [324, 175] on button "Enviar pedido" at bounding box center [340, 177] width 113 height 12
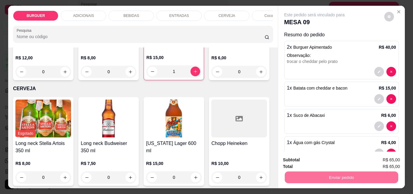
click at [381, 158] on button "Enviar pedido" at bounding box center [383, 159] width 33 height 11
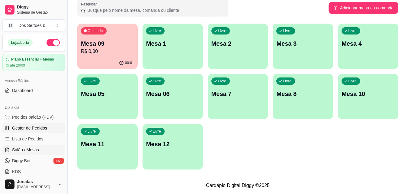
click at [42, 127] on span "Gestor de Pedidos" at bounding box center [29, 128] width 35 height 6
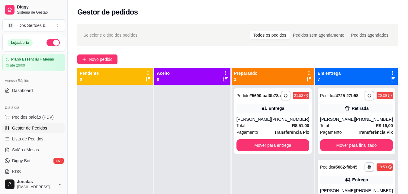
scroll to position [17, 0]
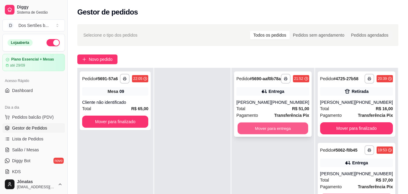
click at [266, 133] on button "Mover para entrega" at bounding box center [272, 128] width 71 height 12
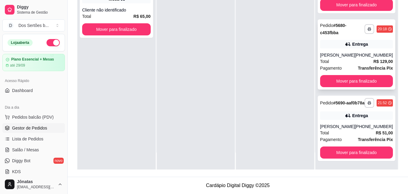
scroll to position [412, 0]
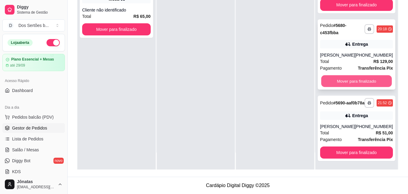
click at [351, 83] on button "Mover para finalizado" at bounding box center [356, 81] width 71 height 12
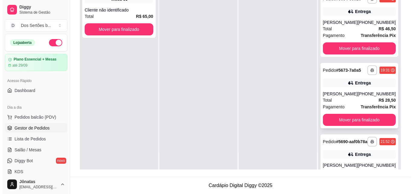
scroll to position [267, 0]
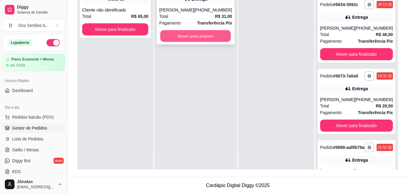
click at [184, 41] on button "Mover para preparo" at bounding box center [195, 36] width 71 height 12
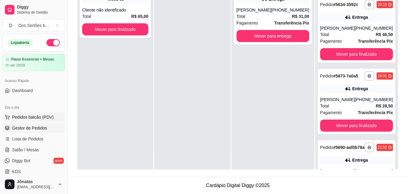
click at [41, 114] on button "Pedidos balcão (PDV)" at bounding box center [33, 117] width 63 height 10
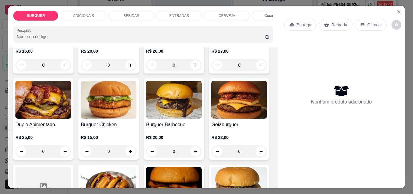
scroll to position [146, 0]
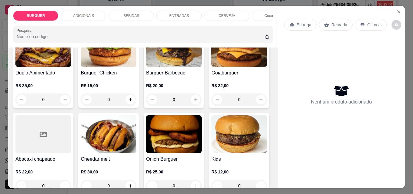
click at [259, 15] on icon "increase-product-quantity" at bounding box center [260, 13] width 3 height 3
type input "1"
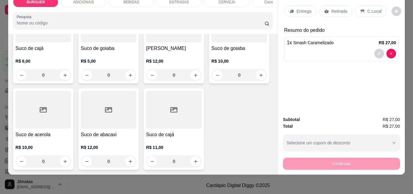
scroll to position [1764, 0]
type input "1"
click at [340, 9] on p "Retirada" at bounding box center [339, 11] width 16 height 6
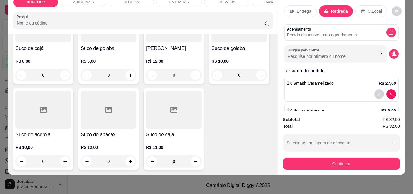
click at [306, 8] on p "Entrega" at bounding box center [303, 11] width 15 height 6
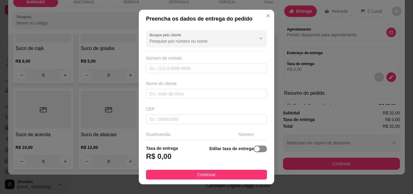
click at [254, 149] on div "button" at bounding box center [256, 148] width 5 height 5
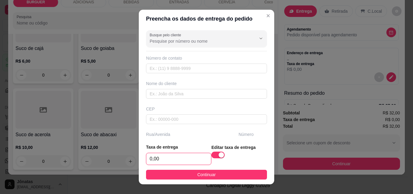
click at [157, 157] on input "0,00" at bounding box center [178, 158] width 65 height 11
type input "4,00"
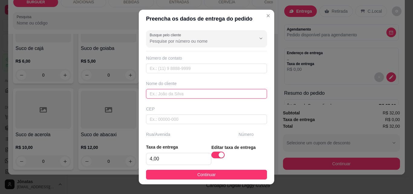
click at [149, 92] on input "text" at bounding box center [206, 94] width 121 height 10
click at [153, 93] on input "sgt [PERSON_NAME]" at bounding box center [206, 94] width 121 height 10
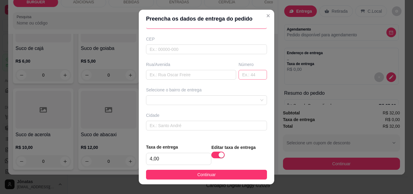
scroll to position [93, 0]
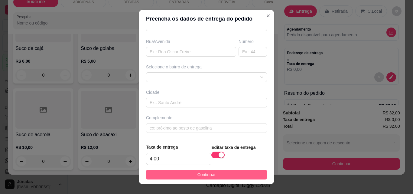
type input "Sgt [PERSON_NAME]"
click at [238, 172] on button "Continuar" at bounding box center [206, 174] width 121 height 10
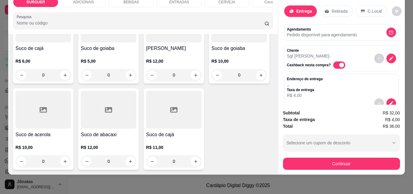
scroll to position [81, 0]
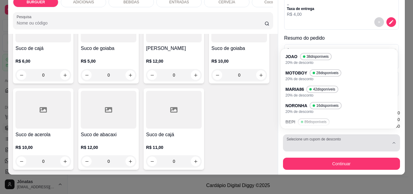
click at [313, 137] on div "button" at bounding box center [337, 142] width 102 height 12
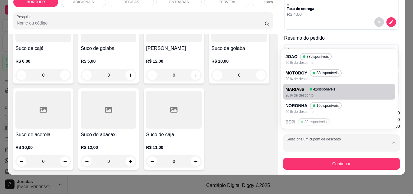
scroll to position [39, 0]
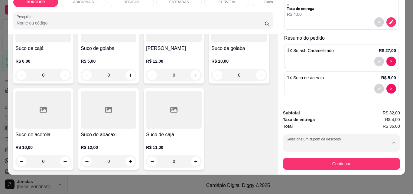
click at [304, 95] on li "CBM 96 disponíveis 20% de desconto" at bounding box center [339, 102] width 108 height 15
type input "689e9098f88af258808912c5"
select select "689e9098f88af258808912c5"
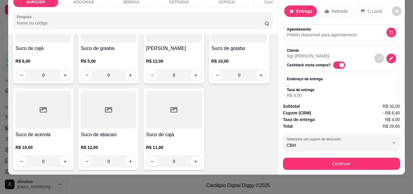
scroll to position [88, 0]
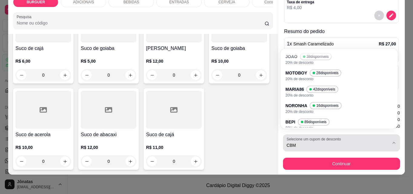
click at [307, 136] on label "Selecione um cupom de desconto" at bounding box center [314, 138] width 56 height 5
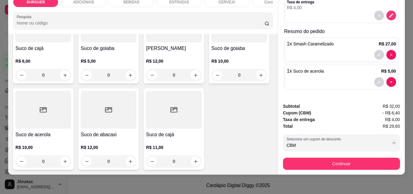
click at [297, 114] on p "MADS" at bounding box center [293, 116] width 12 height 6
type input "689e9164f88af258808912c8"
select select "689e9164f88af258808912c8"
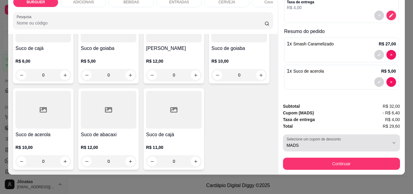
click at [301, 136] on label "Selecione um cupom de desconto" at bounding box center [314, 138] width 56 height 5
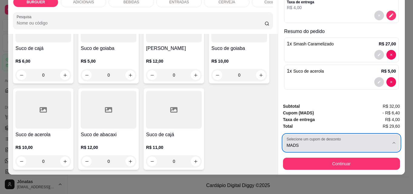
scroll to position [39, 0]
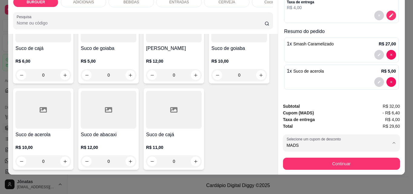
click at [292, 99] on p "CBM" at bounding box center [291, 101] width 9 height 6
type input "689e9098f88af258808912c5"
select select "689e9098f88af258808912c5"
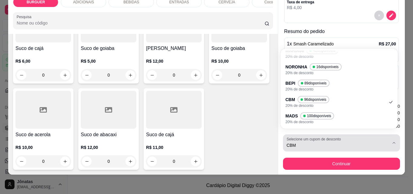
click at [295, 136] on label "Selecione um cupom de desconto" at bounding box center [314, 138] width 56 height 5
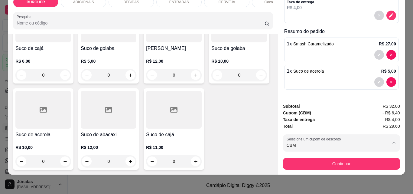
click at [292, 118] on p "MADS" at bounding box center [293, 116] width 12 height 6
type input "689e9164f88af258808912c8"
select select "689e9164f88af258808912c8"
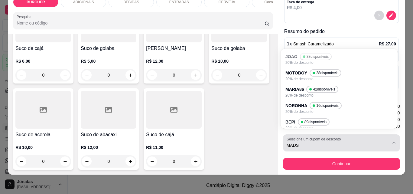
click at [297, 136] on label "Selecione um cupom de desconto" at bounding box center [314, 138] width 56 height 5
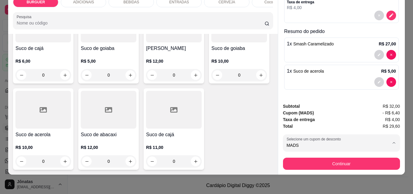
click at [308, 83] on span "89 disponíveis" at bounding box center [316, 84] width 24 height 5
type input "689e904026838b02dc7bd4f5"
select select "689e904026838b02dc7bd4f5"
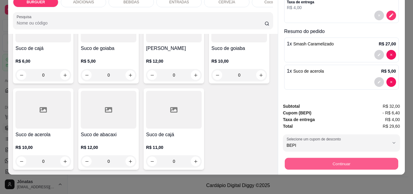
click at [326, 160] on button "Continuar" at bounding box center [340, 163] width 113 height 12
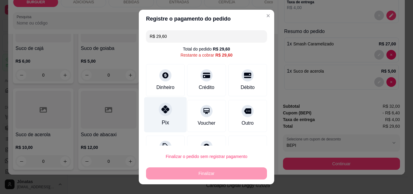
click at [161, 111] on icon at bounding box center [165, 109] width 8 height 8
type input "R$ 0,00"
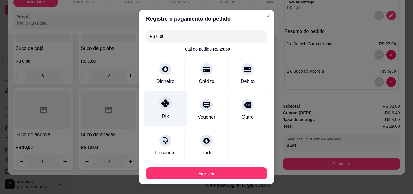
scroll to position [35, 0]
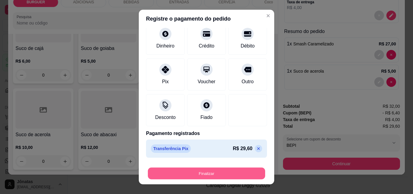
click at [221, 172] on button "Finalizar" at bounding box center [206, 173] width 117 height 12
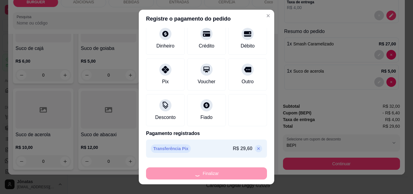
type input "0"
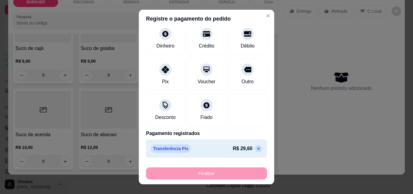
type input "-R$ 29,60"
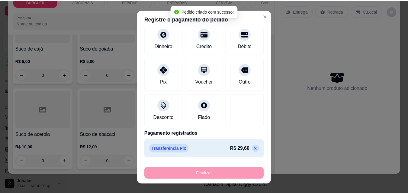
scroll to position [1763, 0]
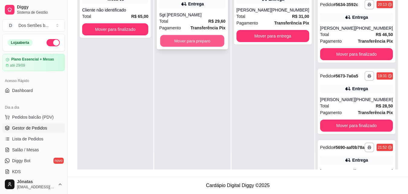
click at [188, 35] on button "Mover para preparo" at bounding box center [192, 41] width 64 height 12
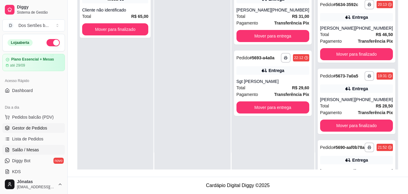
click at [35, 147] on span "Salão / Mesas" at bounding box center [25, 149] width 27 height 6
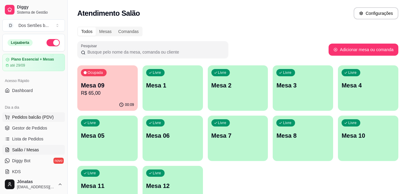
click at [21, 117] on span "Pedidos balcão (PDV)" at bounding box center [33, 117] width 42 height 6
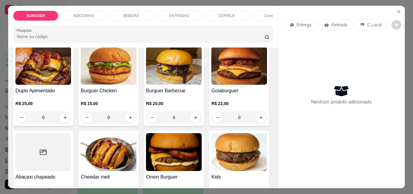
scroll to position [167, 0]
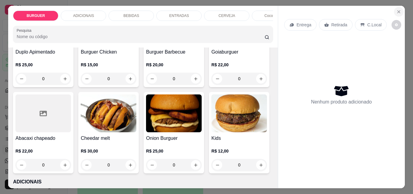
click at [398, 10] on icon "Close" at bounding box center [398, 11] width 5 height 5
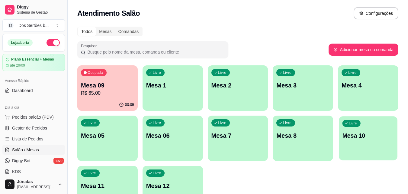
click at [379, 134] on p "Mesa 10" at bounding box center [368, 135] width 52 height 8
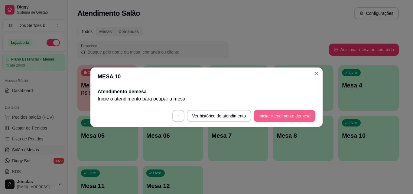
click at [270, 118] on button "Iniciar atendimento de mesa" at bounding box center [284, 116] width 62 height 12
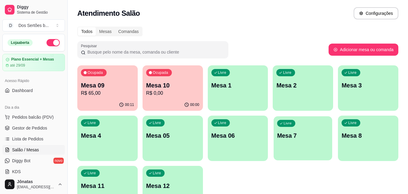
click at [325, 146] on div "Livre Mesa 7" at bounding box center [303, 134] width 59 height 37
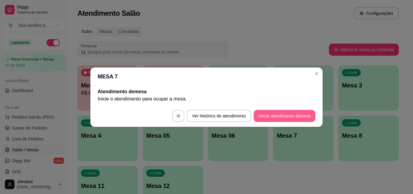
click at [286, 113] on button "Iniciar atendimento de mesa" at bounding box center [284, 116] width 62 height 12
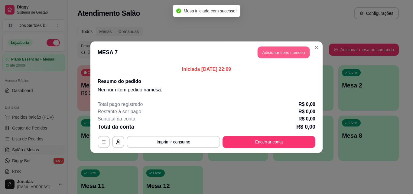
click at [271, 53] on button "Adicionar itens na mesa" at bounding box center [283, 52] width 52 height 12
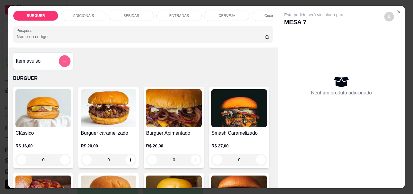
click at [65, 59] on button "add-separate-item" at bounding box center [65, 61] width 12 height 12
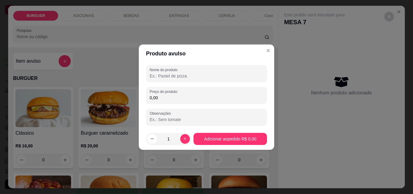
click at [159, 78] on input "Nome do produto" at bounding box center [206, 76] width 114 height 6
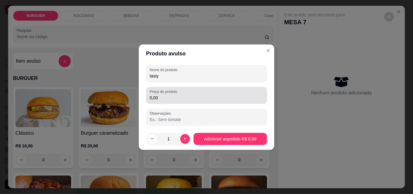
type input "tasty"
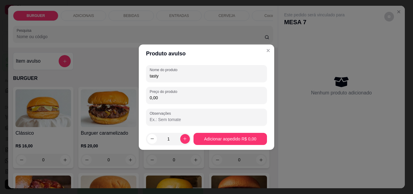
click at [161, 96] on input "0,00" at bounding box center [206, 98] width 114 height 6
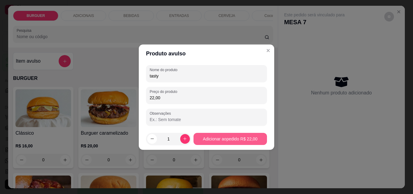
type input "22,00"
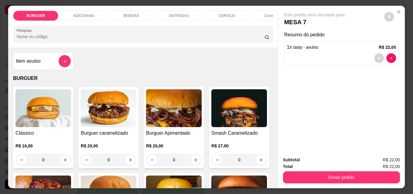
click at [378, 62] on div "1 x tasty - avulso R$ 22,00" at bounding box center [341, 53] width 114 height 25
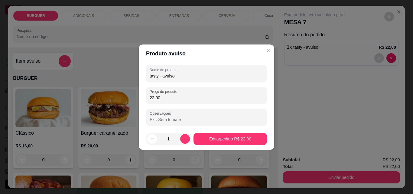
click at [156, 118] on input "Observações" at bounding box center [206, 119] width 114 height 6
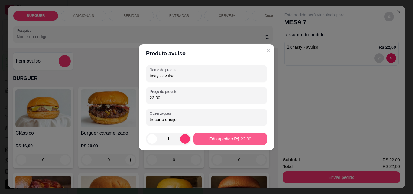
type input "trocar o queijo"
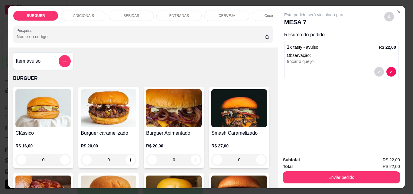
scroll to position [47, 0]
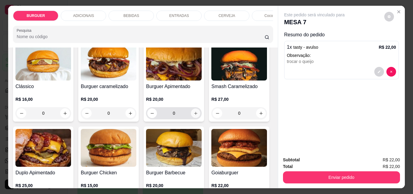
click at [194, 115] on icon "increase-product-quantity" at bounding box center [195, 113] width 5 height 5
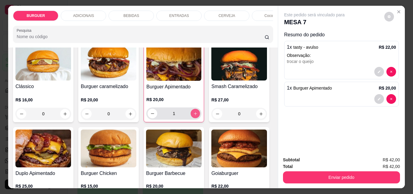
click at [194, 115] on icon "increase-product-quantity" at bounding box center [195, 113] width 5 height 5
type input "3"
click at [377, 97] on icon "decrease-product-quantity" at bounding box center [379, 99] width 4 height 4
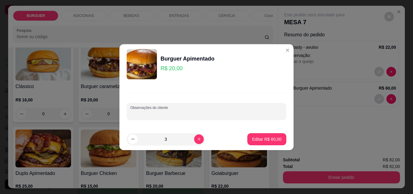
click at [155, 111] on input "Observações do cliente" at bounding box center [206, 114] width 152 height 6
type input "1 pra levar"
click at [256, 136] on button "Editar R$ 60,00" at bounding box center [267, 139] width 38 height 12
type input "0"
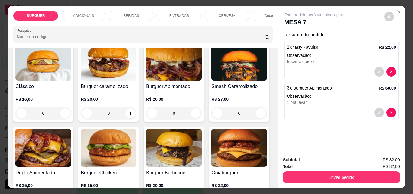
scroll to position [16, 0]
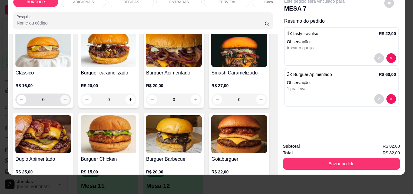
click at [63, 98] on icon "increase-product-quantity" at bounding box center [65, 99] width 5 height 5
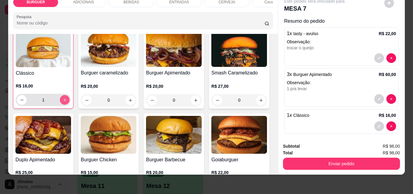
scroll to position [47, 0]
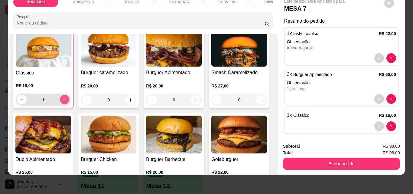
click at [63, 98] on icon "increase-product-quantity" at bounding box center [65, 99] width 5 height 5
click at [63, 99] on icon "increase-product-quantity" at bounding box center [65, 99] width 5 height 5
type input "3"
click at [374, 121] on button "decrease-product-quantity" at bounding box center [379, 126] width 10 height 10
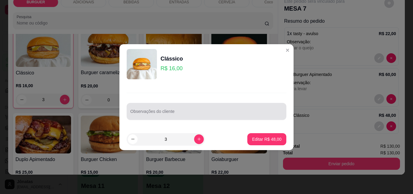
click at [164, 110] on div at bounding box center [206, 111] width 152 height 12
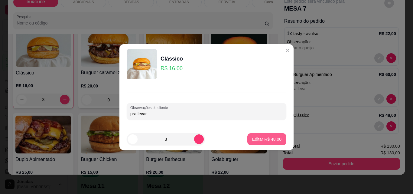
type input "pra levar"
click at [268, 140] on p "Editar R$ 48,00" at bounding box center [266, 139] width 28 height 6
type input "0"
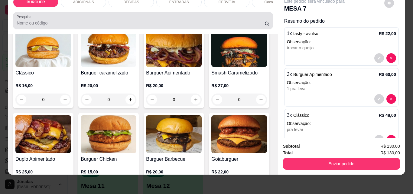
scroll to position [0, 0]
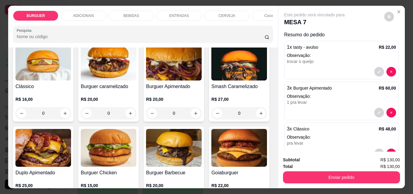
click at [169, 13] on p "ENTRADAS" at bounding box center [179, 15] width 20 height 5
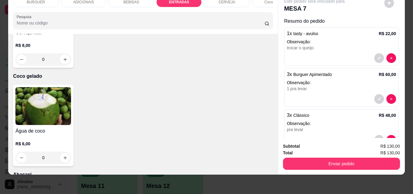
type input "1"
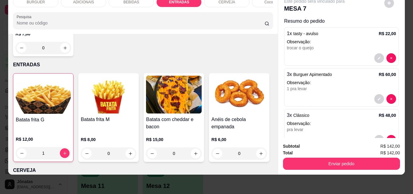
scroll to position [749, 0]
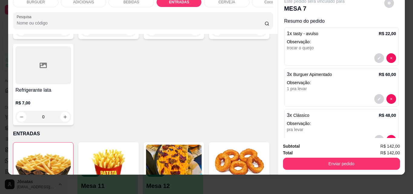
type input "1"
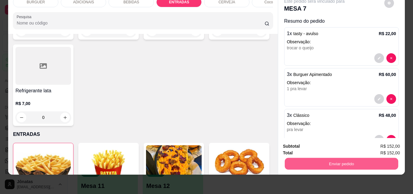
click at [307, 159] on button "Enviar pedido" at bounding box center [340, 163] width 113 height 12
click at [384, 143] on button "Enviar pedido" at bounding box center [383, 143] width 33 height 11
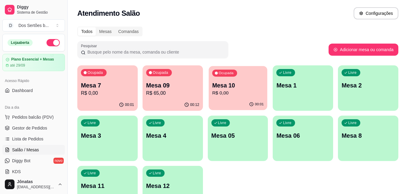
click at [230, 90] on p "R$ 0,00" at bounding box center [238, 92] width 52 height 7
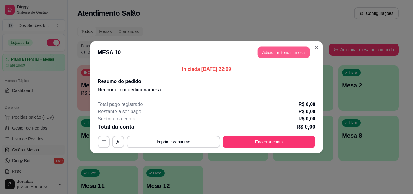
click at [267, 50] on button "Adicionar itens na mesa" at bounding box center [283, 52] width 52 height 12
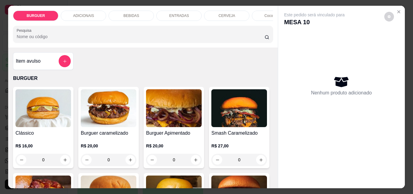
scroll to position [48, 0]
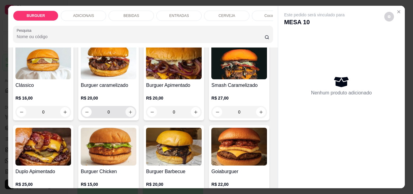
click at [128, 114] on icon "increase-product-quantity" at bounding box center [130, 112] width 5 height 5
type input "1"
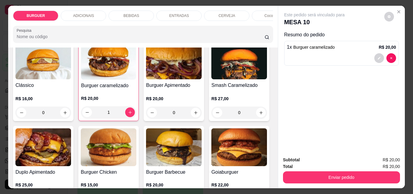
scroll to position [135, 0]
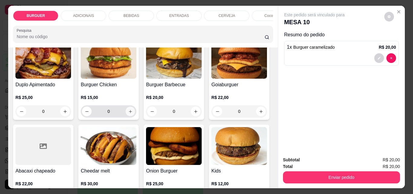
click at [133, 113] on icon "increase-product-quantity" at bounding box center [130, 111] width 5 height 5
type input "1"
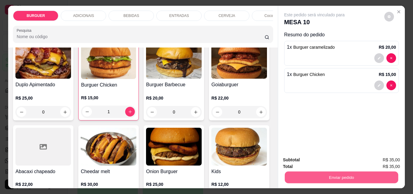
click at [325, 173] on button "Enviar pedido" at bounding box center [340, 177] width 113 height 12
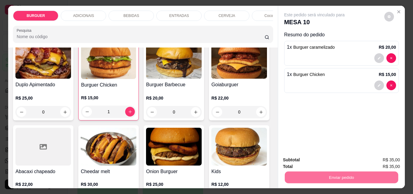
click at [377, 157] on button "Enviar pedido" at bounding box center [383, 159] width 33 height 11
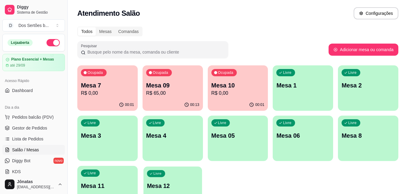
click at [195, 188] on p "Mesa 12" at bounding box center [173, 185] width 52 height 8
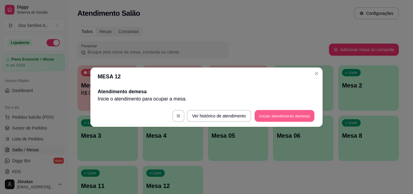
click at [268, 116] on button "Iniciar atendimento de mesa" at bounding box center [284, 116] width 60 height 12
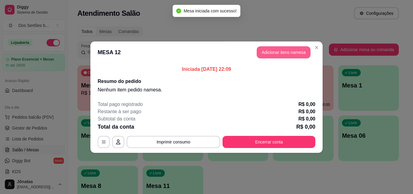
click at [268, 53] on button "Adicionar itens na mesa" at bounding box center [283, 52] width 54 height 12
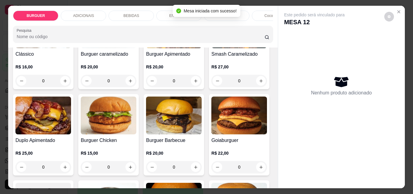
scroll to position [155, 0]
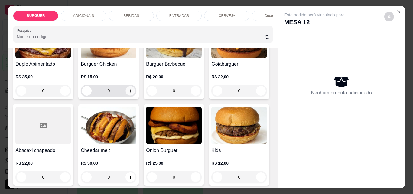
click at [133, 93] on icon "increase-product-quantity" at bounding box center [130, 90] width 5 height 5
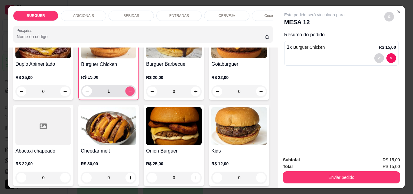
click at [132, 93] on icon "increase-product-quantity" at bounding box center [130, 91] width 5 height 5
type input "2"
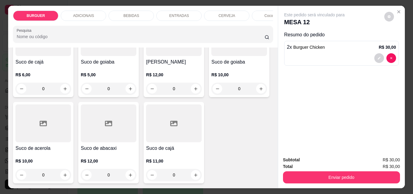
scroll to position [1799, 0]
click at [259, 4] on icon "increase-product-quantity" at bounding box center [260, 2] width 3 height 3
type input "2"
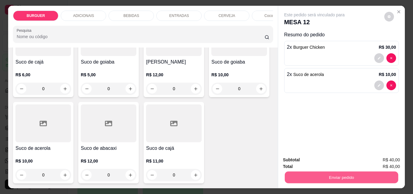
click at [331, 175] on button "Enviar pedido" at bounding box center [340, 177] width 113 height 12
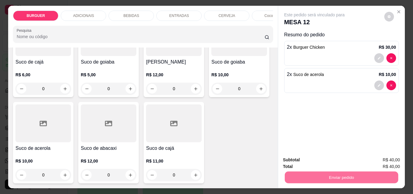
click at [383, 158] on button "Enviar pedido" at bounding box center [383, 159] width 33 height 11
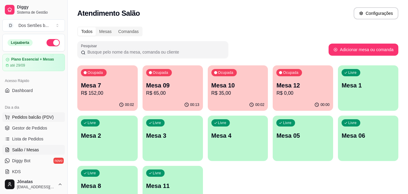
click at [48, 116] on span "Pedidos balcão (PDV)" at bounding box center [33, 117] width 42 height 6
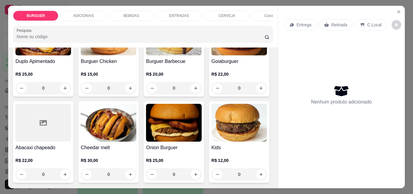
scroll to position [163, 0]
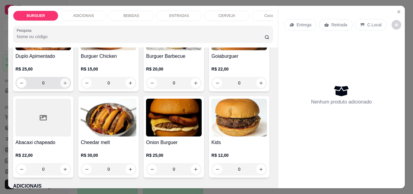
click at [66, 84] on icon "increase-product-quantity" at bounding box center [64, 82] width 3 height 3
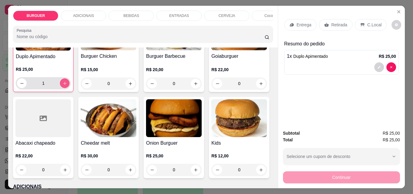
click at [67, 85] on icon "increase-product-quantity" at bounding box center [65, 83] width 5 height 5
type input "3"
click at [333, 24] on p "Retirada" at bounding box center [339, 25] width 16 height 6
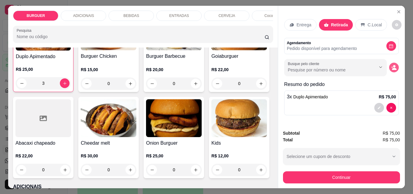
click at [391, 65] on icon "decrease-product-quantity" at bounding box center [393, 67] width 5 height 5
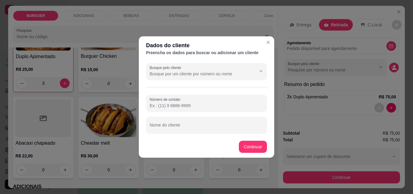
click at [157, 102] on input "Número de contato" at bounding box center [206, 105] width 114 height 6
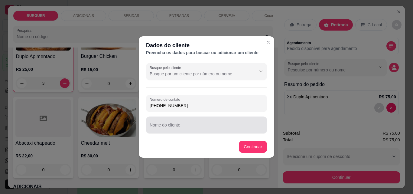
type input "[PHONE_NUMBER]"
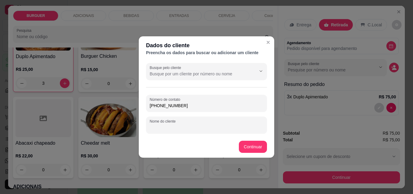
click at [154, 124] on input "Nome do cliente" at bounding box center [206, 127] width 114 height 6
type input "[PERSON_NAME]"
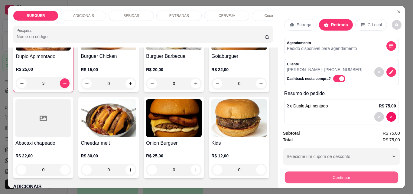
click at [310, 175] on button "Continuar" at bounding box center [340, 177] width 113 height 12
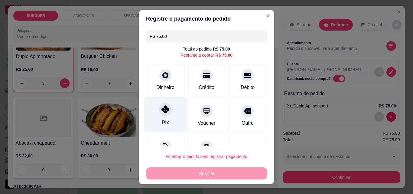
click at [151, 105] on div "Pix" at bounding box center [165, 114] width 43 height 35
type input "R$ 0,00"
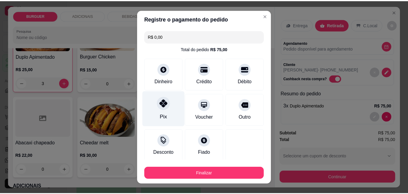
scroll to position [35, 0]
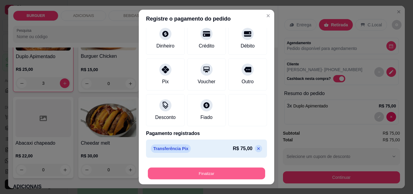
click at [220, 174] on button "Finalizar" at bounding box center [206, 173] width 117 height 12
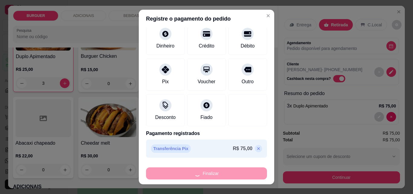
type input "0"
type input "-R$ 75,00"
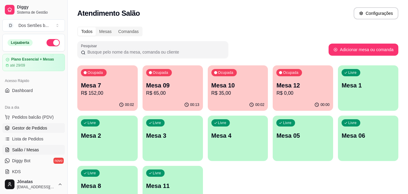
click at [11, 129] on link "Gestor de Pedidos" at bounding box center [33, 128] width 63 height 10
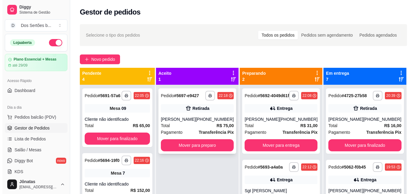
scroll to position [17, 0]
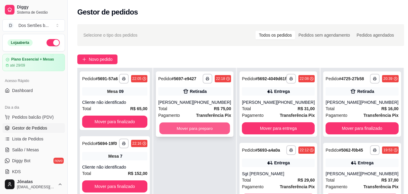
click at [197, 127] on button "Mover para preparo" at bounding box center [194, 128] width 71 height 12
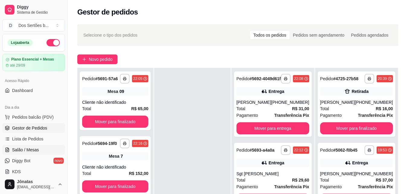
click at [28, 149] on span "Salão / Mesas" at bounding box center [25, 149] width 27 height 6
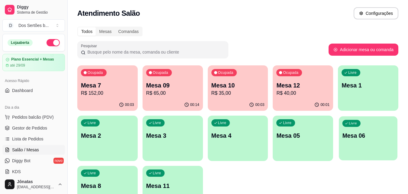
click at [380, 130] on div "Livre Mesa 06" at bounding box center [368, 134] width 59 height 37
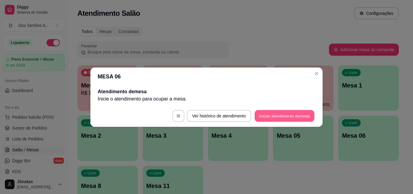
click at [270, 113] on button "Iniciar atendimento de mesa" at bounding box center [284, 116] width 60 height 12
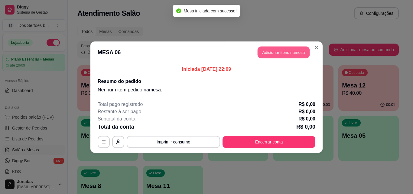
click at [275, 53] on button "Adicionar itens na mesa" at bounding box center [283, 52] width 52 height 12
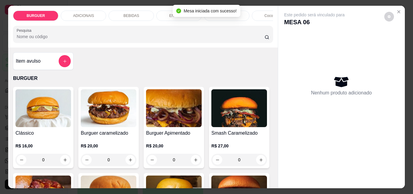
scroll to position [62, 0]
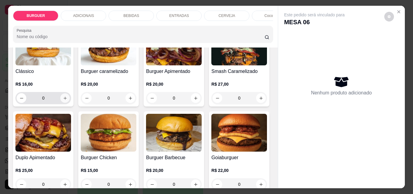
click at [64, 103] on button "increase-product-quantity" at bounding box center [64, 97] width 9 height 9
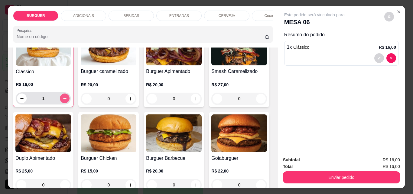
scroll to position [62, 0]
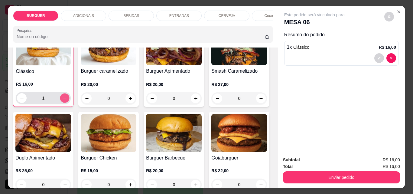
click at [64, 103] on button "increase-product-quantity" at bounding box center [64, 97] width 9 height 9
type input "2"
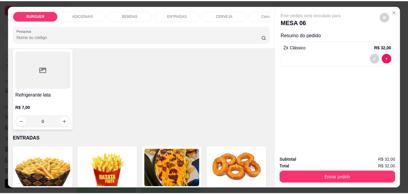
scroll to position [792, 0]
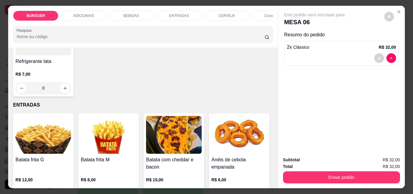
type input "1"
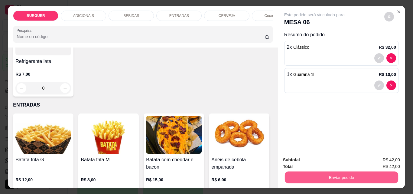
click at [338, 173] on button "Enviar pedido" at bounding box center [340, 177] width 113 height 12
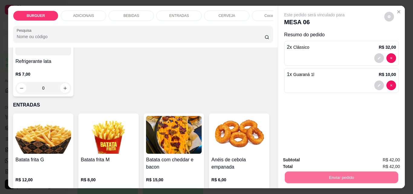
click at [378, 158] on button "Enviar pedido" at bounding box center [383, 159] width 33 height 11
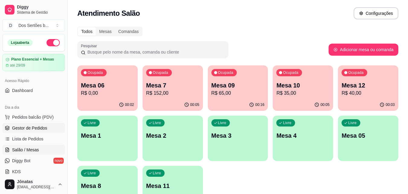
click at [28, 128] on span "Gestor de Pedidos" at bounding box center [29, 128] width 35 height 6
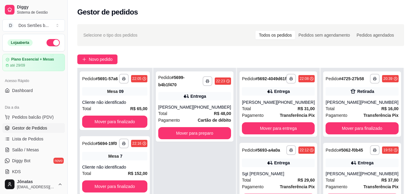
scroll to position [22, 0]
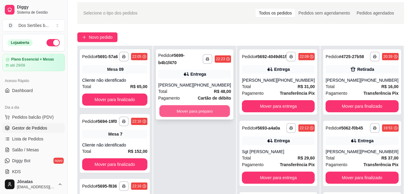
click at [189, 106] on button "Mover para preparo" at bounding box center [194, 111] width 71 height 12
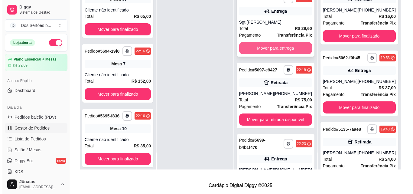
scroll to position [0, 0]
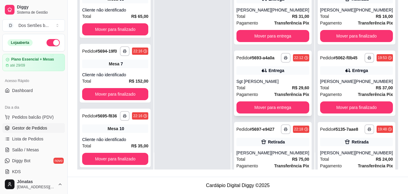
click at [246, 75] on div "**********" at bounding box center [273, 82] width 78 height 65
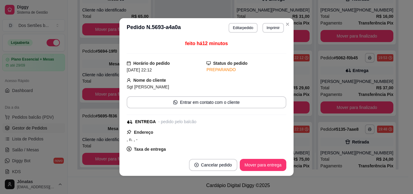
scroll to position [87, 0]
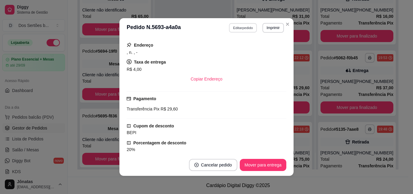
click at [240, 28] on button "Editar pedido" at bounding box center [243, 27] width 28 height 9
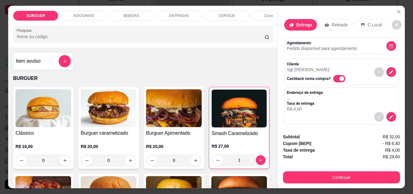
select select "689e904026838b02dc7bd4f5"
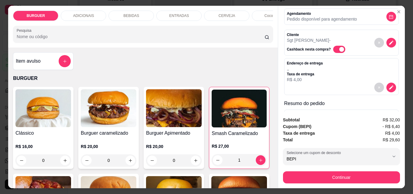
scroll to position [26, 0]
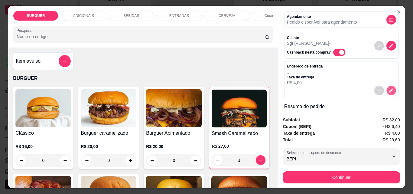
click at [389, 88] on icon "decrease-product-quantity" at bounding box center [391, 90] width 4 height 4
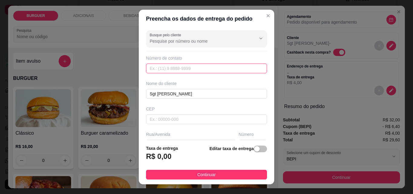
click at [152, 69] on input "text" at bounding box center [206, 68] width 121 height 10
type input "[PHONE_NUMBER]"
click at [254, 149] on div "button" at bounding box center [256, 148] width 5 height 5
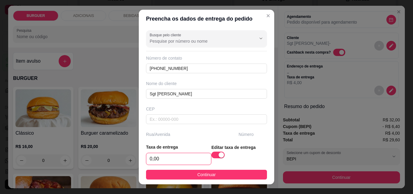
click at [170, 158] on input "0,00" at bounding box center [178, 158] width 65 height 11
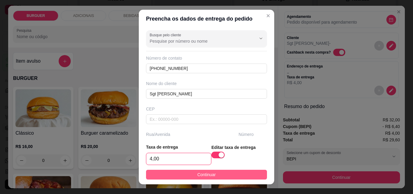
type input "4,00"
click at [224, 175] on button "Continuar" at bounding box center [206, 174] width 121 height 10
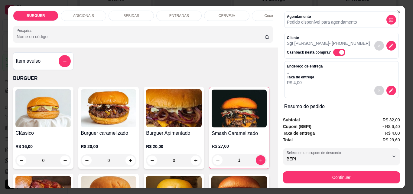
scroll to position [88, 0]
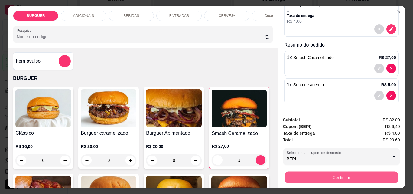
click at [343, 175] on button "Continuar" at bounding box center [340, 177] width 113 height 12
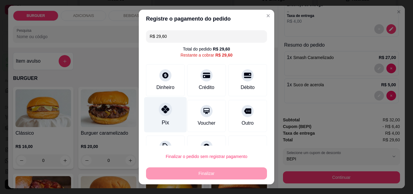
click at [164, 110] on icon at bounding box center [165, 109] width 8 height 8
type input "R$ 0,00"
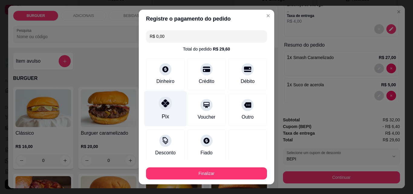
scroll to position [35, 0]
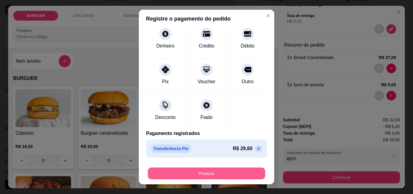
click at [233, 170] on button "Finalizar" at bounding box center [206, 173] width 117 height 12
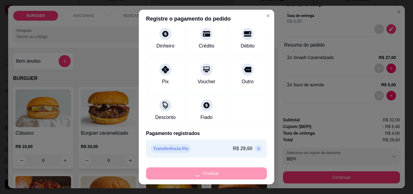
type input "0"
type input "-R$ 29,60"
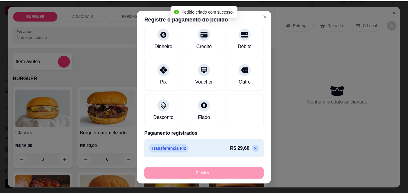
scroll to position [100, 0]
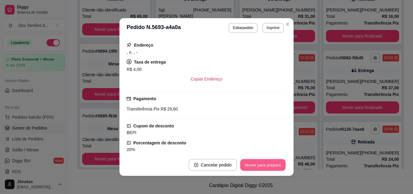
click at [265, 162] on button "Mover para preparo" at bounding box center [262, 165] width 45 height 12
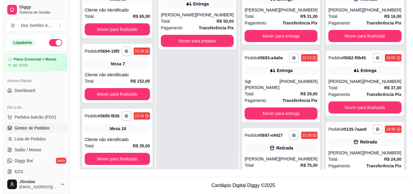
scroll to position [0, 0]
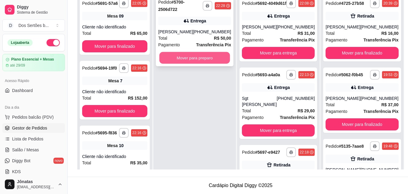
click at [179, 59] on button "Mover para preparo" at bounding box center [194, 58] width 71 height 12
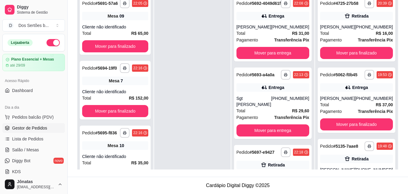
click at [48, 42] on button "button" at bounding box center [53, 42] width 13 height 7
click at [27, 117] on span "Pedidos balcão (PDV)" at bounding box center [33, 117] width 42 height 6
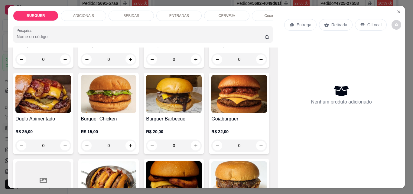
scroll to position [148, 0]
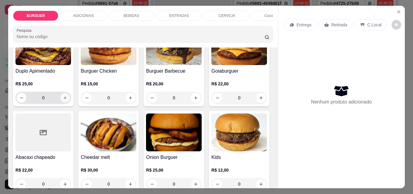
click at [66, 99] on icon "increase-product-quantity" at bounding box center [64, 97] width 3 height 3
type input "1"
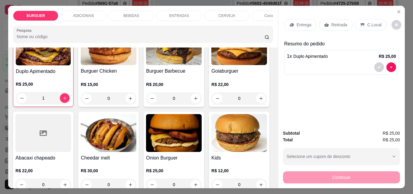
scroll to position [76, 0]
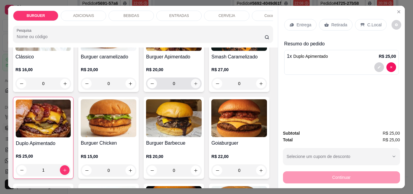
click at [193, 86] on icon "increase-product-quantity" at bounding box center [195, 83] width 5 height 5
type input "1"
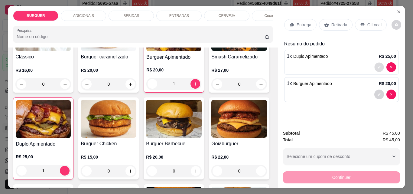
click at [376, 63] on button "decrease-product-quantity" at bounding box center [378, 67] width 9 height 9
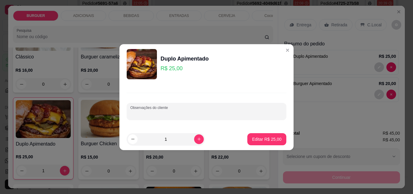
click at [178, 116] on input "Observações do cliente" at bounding box center [206, 114] width 152 height 6
type input "geleia separada"
click at [268, 140] on p "Editar R$ 25,00" at bounding box center [266, 139] width 28 height 6
type input "0"
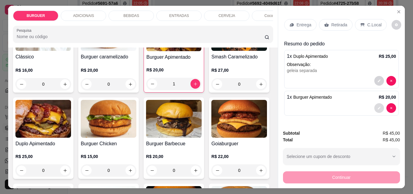
click at [378, 105] on button "decrease-product-quantity" at bounding box center [379, 108] width 10 height 10
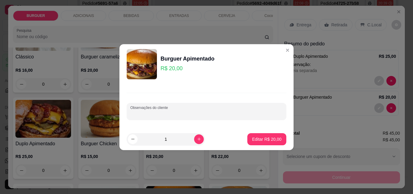
click at [138, 111] on input "Observações do cliente" at bounding box center [206, 114] width 152 height 6
type input "geleia separada"
click at [259, 136] on p "Editar R$ 20,00" at bounding box center [266, 139] width 28 height 6
type input "0"
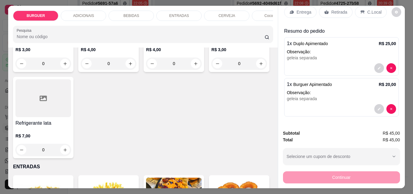
scroll to position [739, 0]
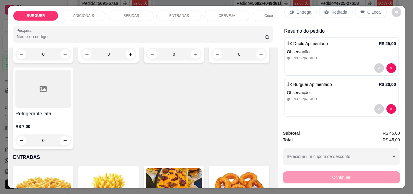
type input "1"
click at [289, 11] on icon at bounding box center [291, 12] width 4 height 3
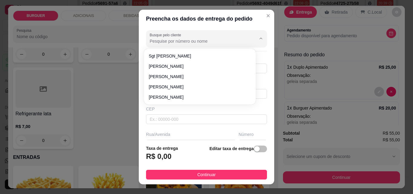
click at [167, 44] on input "Busque pelo cliente" at bounding box center [197, 41] width 97 height 6
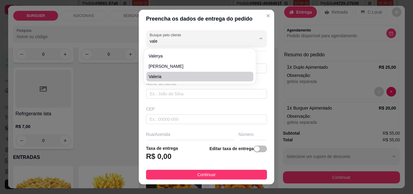
click at [162, 77] on span "Valeria" at bounding box center [197, 76] width 96 height 6
type input "Valeria"
type input "8695714502"
type input "Valeria"
type input "Curva\ Bar da Deuza"
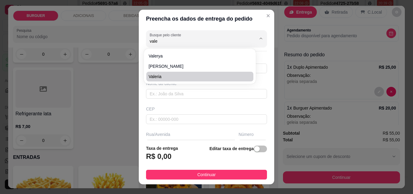
type input "Batalha"
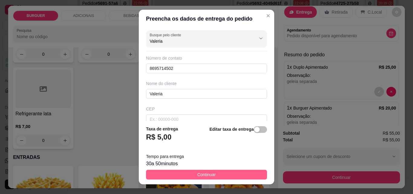
type input "Valeria"
click at [207, 172] on span "Continuar" at bounding box center [206, 174] width 18 height 7
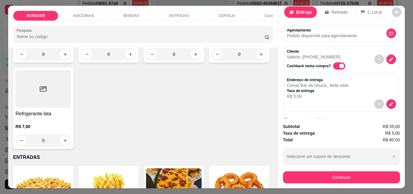
scroll to position [119, 0]
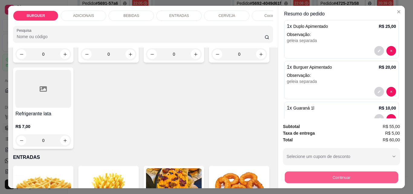
click at [329, 173] on button "Continuar" at bounding box center [340, 177] width 113 height 12
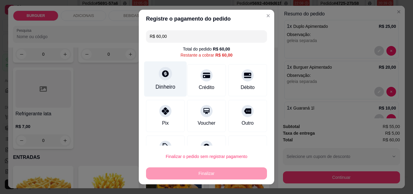
click at [161, 80] on div at bounding box center [165, 73] width 13 height 13
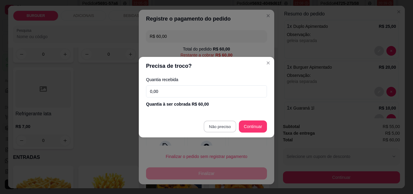
type input "R$ 0,00"
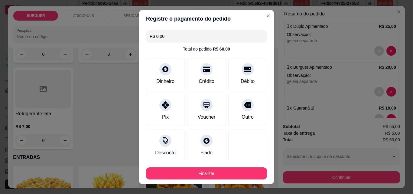
scroll to position [35, 0]
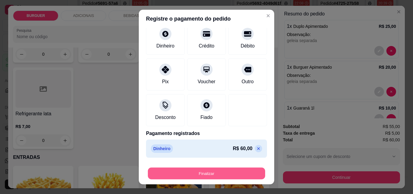
click at [228, 173] on button "Finalizar" at bounding box center [206, 173] width 117 height 12
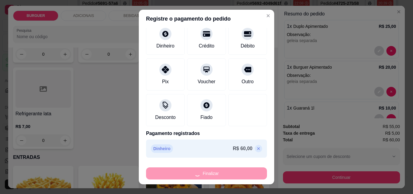
type input "0"
type input "-R$ 60,00"
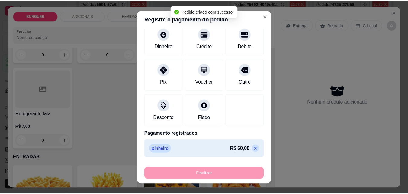
scroll to position [0, 0]
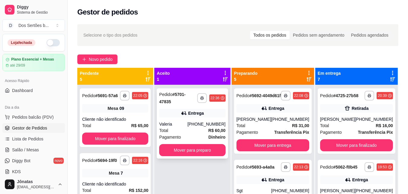
scroll to position [17, 0]
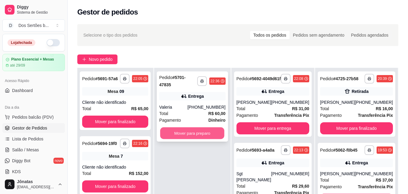
click at [205, 128] on button "Mover para preparo" at bounding box center [192, 133] width 64 height 12
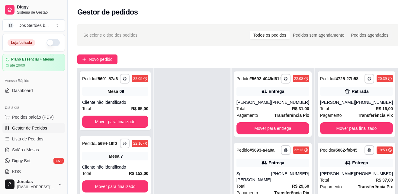
scroll to position [92, 0]
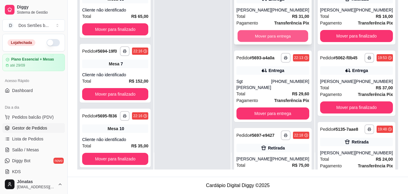
click at [255, 41] on button "Mover para entrega" at bounding box center [272, 36] width 71 height 12
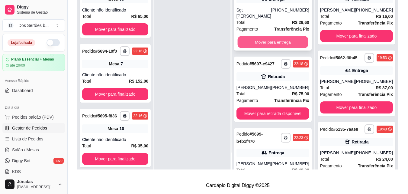
click at [266, 40] on button "Mover para entrega" at bounding box center [272, 42] width 71 height 12
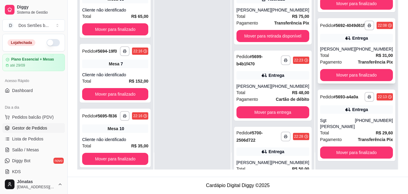
scroll to position [503, 0]
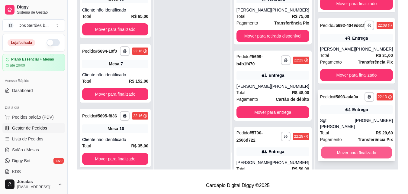
click at [341, 151] on button "Mover para finalizado" at bounding box center [356, 152] width 71 height 12
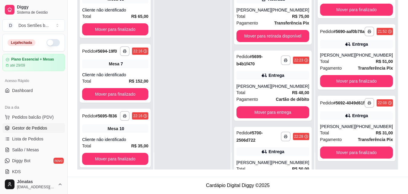
scroll to position [427, 0]
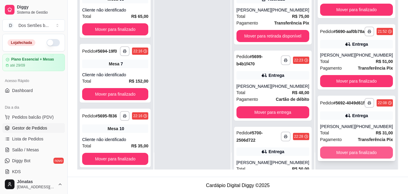
click at [348, 149] on button "Mover para finalizado" at bounding box center [356, 152] width 73 height 12
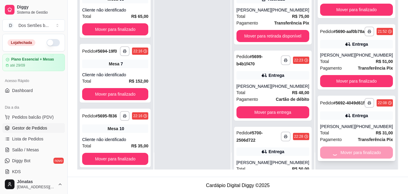
scroll to position [345, 0]
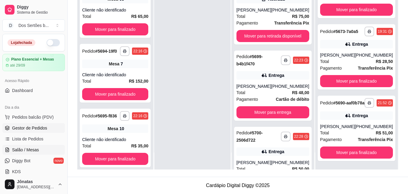
click at [15, 148] on span "Salão / Mesas" at bounding box center [25, 149] width 27 height 6
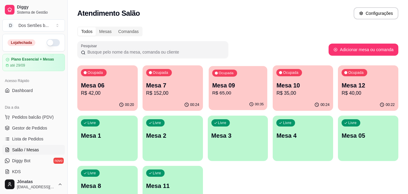
click at [247, 84] on p "Mesa 09" at bounding box center [238, 85] width 52 height 8
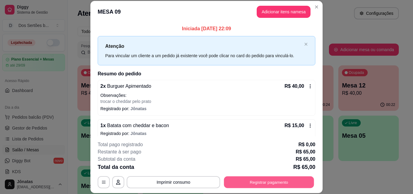
click at [264, 182] on button "Registrar pagamento" at bounding box center [269, 182] width 90 height 12
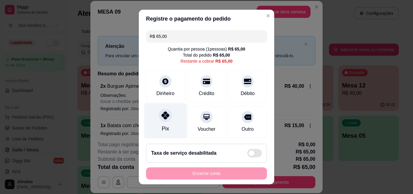
click at [172, 116] on div "Pix" at bounding box center [165, 120] width 43 height 35
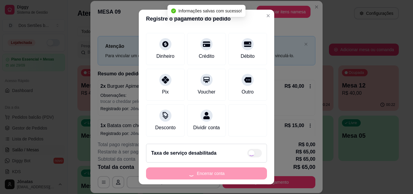
type input "R$ 0,00"
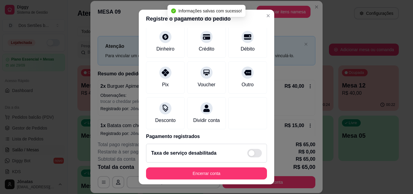
scroll to position [70, 0]
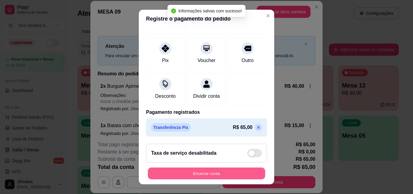
click at [247, 171] on button "Encerrar conta" at bounding box center [206, 173] width 117 height 12
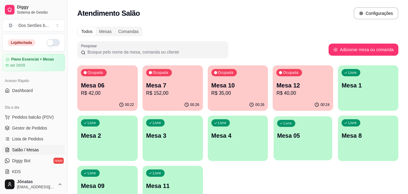
click at [300, 141] on div "Livre Mesa 05" at bounding box center [303, 134] width 59 height 37
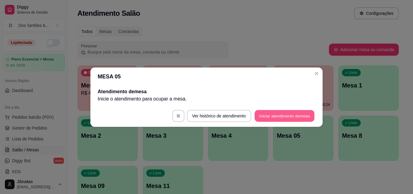
click at [286, 118] on button "Iniciar atendimento de mesa" at bounding box center [284, 116] width 60 height 12
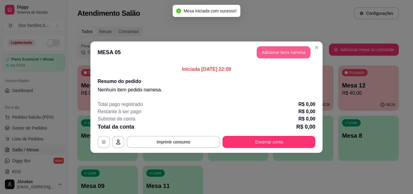
click at [284, 52] on button "Adicionar itens na mesa" at bounding box center [283, 52] width 54 height 12
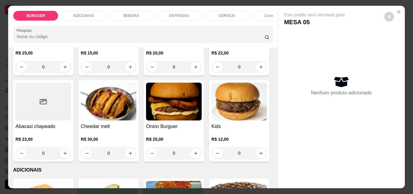
scroll to position [215, 0]
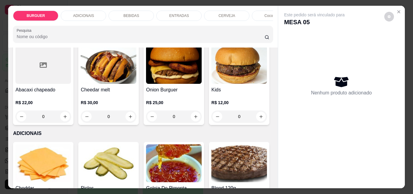
click at [258, 33] on icon "increase-product-quantity" at bounding box center [260, 30] width 5 height 5
type input "2"
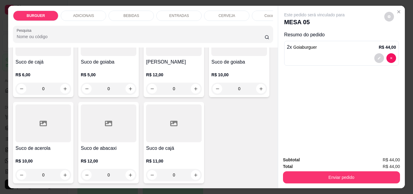
scroll to position [1729, 0]
click at [195, 5] on icon "increase-product-quantity" at bounding box center [195, 2] width 5 height 5
type input "1"
click at [374, 56] on button "decrease-product-quantity" at bounding box center [378, 57] width 9 height 9
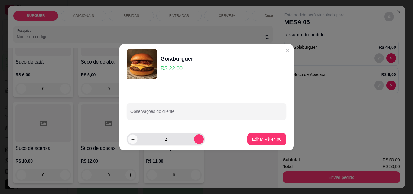
click at [132, 142] on button "decrease-product-quantity" at bounding box center [132, 138] width 9 height 9
type input "1"
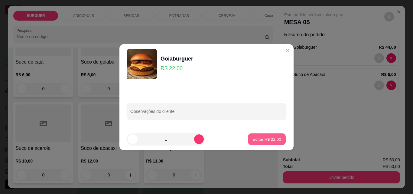
click at [269, 141] on p "Editar R$ 22,00" at bounding box center [266, 139] width 28 height 6
type input "1"
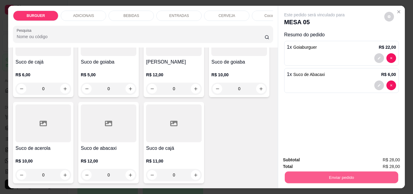
click at [331, 171] on button "Enviar pedido" at bounding box center [340, 177] width 113 height 12
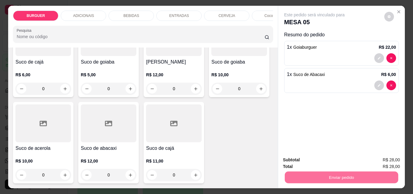
click at [375, 156] on button "Enviar pedido" at bounding box center [384, 159] width 34 height 11
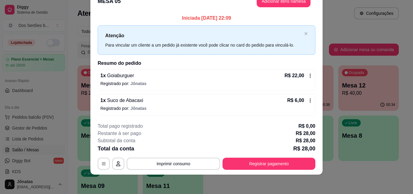
scroll to position [0, 0]
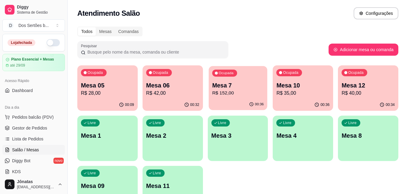
click at [243, 91] on p "R$ 152,00" at bounding box center [238, 92] width 52 height 7
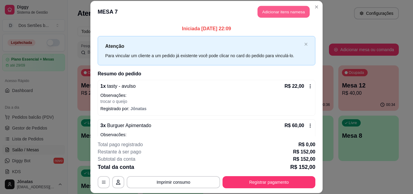
click at [271, 14] on button "Adicionar itens na mesa" at bounding box center [283, 12] width 52 height 12
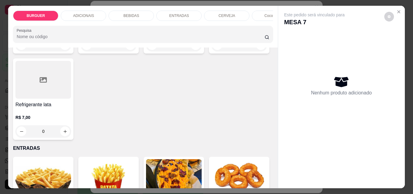
scroll to position [809, 0]
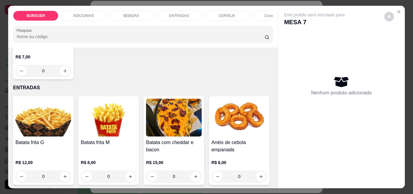
type input "1"
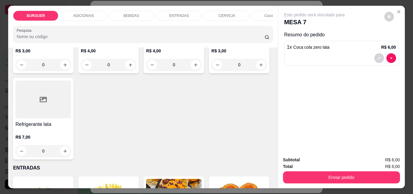
scroll to position [688, 0]
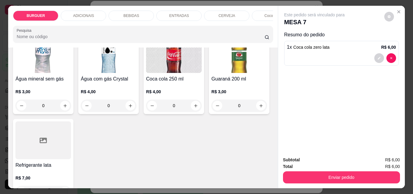
type input "1"
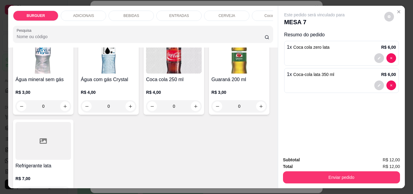
scroll to position [688, 0]
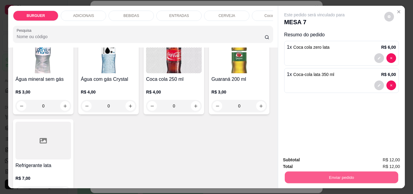
click at [311, 177] on button "Enviar pedido" at bounding box center [340, 177] width 113 height 12
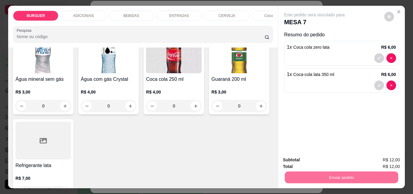
click at [395, 163] on button "Enviar pedido" at bounding box center [383, 159] width 33 height 11
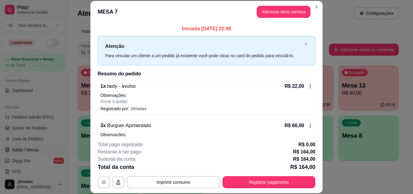
scroll to position [151, 0]
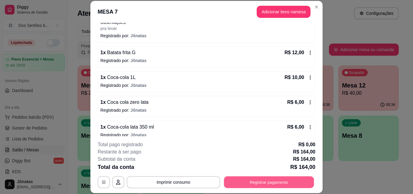
click at [268, 182] on button "Registrar pagamento" at bounding box center [269, 182] width 90 height 12
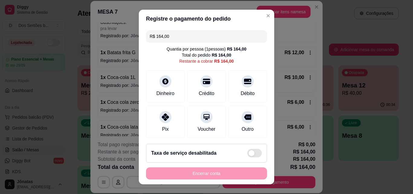
click at [194, 36] on input "R$ 164,00" at bounding box center [206, 36] width 114 height 12
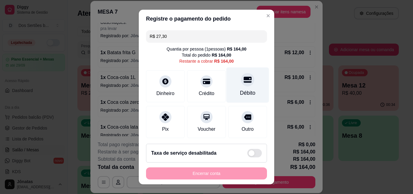
click at [226, 94] on div "Débito" at bounding box center [247, 84] width 43 height 35
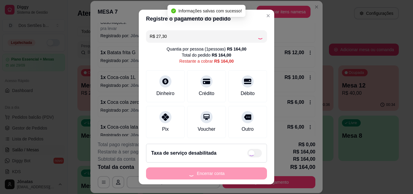
click at [173, 38] on input "R$ 27,30" at bounding box center [203, 36] width 108 height 12
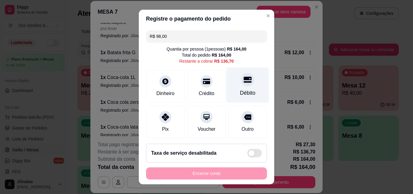
click at [230, 80] on div "Débito" at bounding box center [247, 84] width 43 height 35
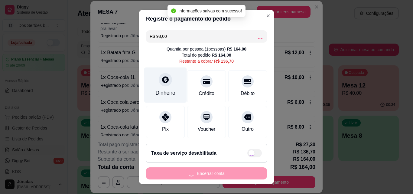
type input "R$ 38,70"
click at [159, 94] on div "Dinheiro" at bounding box center [165, 93] width 20 height 8
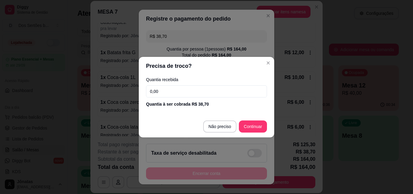
click at [162, 93] on input "0,00" at bounding box center [206, 91] width 121 height 12
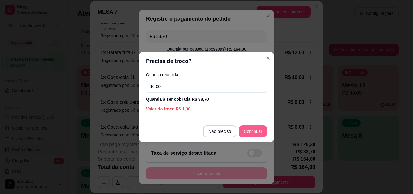
type input "40,00"
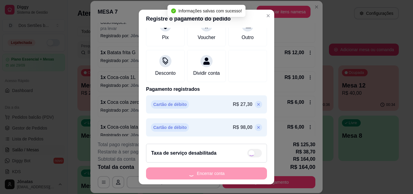
type input "R$ 0,00"
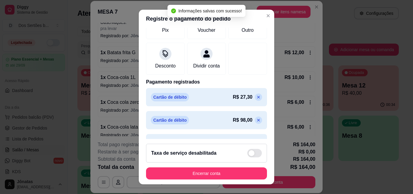
scroll to position [116, 0]
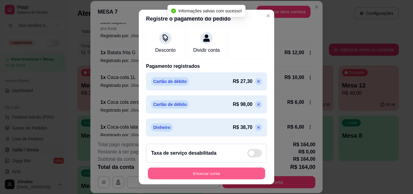
click at [234, 172] on button "Encerrar conta" at bounding box center [206, 173] width 117 height 12
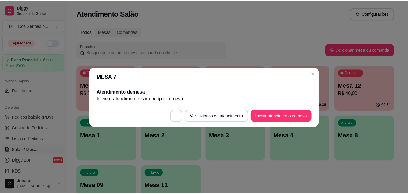
scroll to position [0, 0]
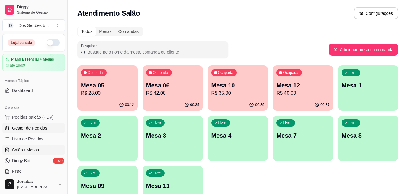
click at [14, 132] on link "Gestor de Pedidos" at bounding box center [33, 128] width 63 height 10
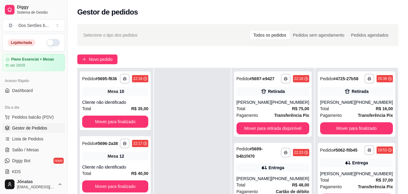
scroll to position [92, 0]
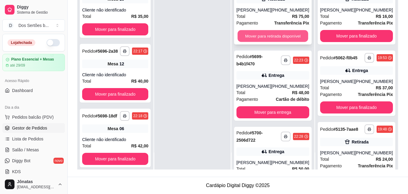
click at [269, 39] on button "Mover para retirada disponível" at bounding box center [272, 36] width 71 height 12
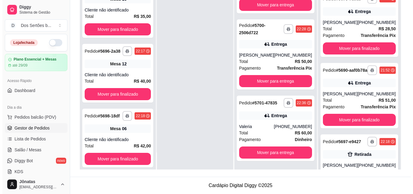
scroll to position [345, 0]
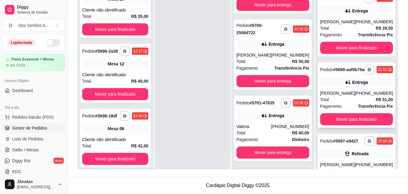
click at [341, 103] on div "Total R$ 51,00" at bounding box center [356, 99] width 73 height 7
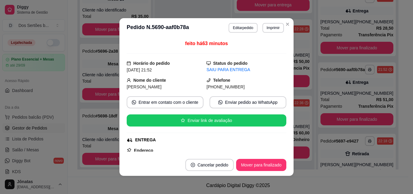
scroll to position [142, 0]
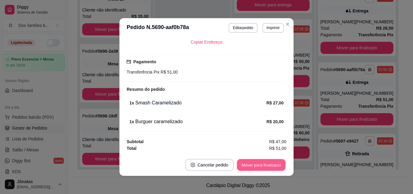
click at [254, 166] on button "Mover para finalizado" at bounding box center [261, 165] width 49 height 12
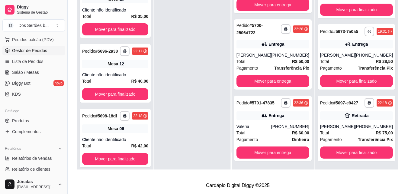
scroll to position [156, 0]
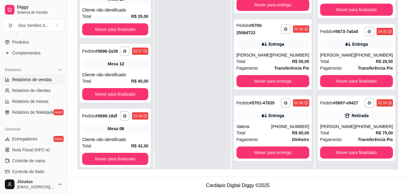
click at [25, 80] on span "Relatórios de vendas" at bounding box center [32, 79] width 40 height 6
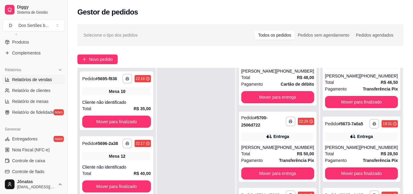
select select "ALL"
select select "0"
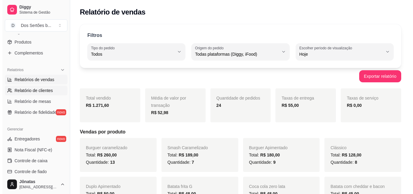
scroll to position [20, 0]
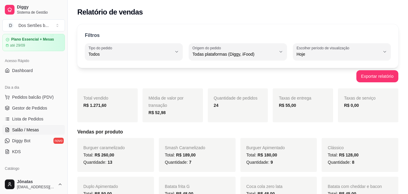
click at [16, 131] on span "Salão / Mesas" at bounding box center [25, 130] width 27 height 6
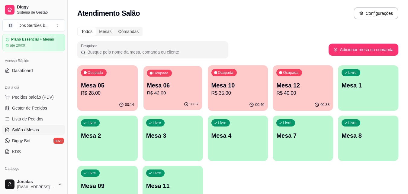
click at [188, 95] on p "R$ 42,00" at bounding box center [173, 92] width 52 height 7
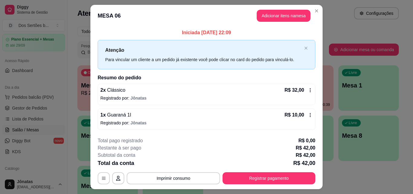
scroll to position [14, 0]
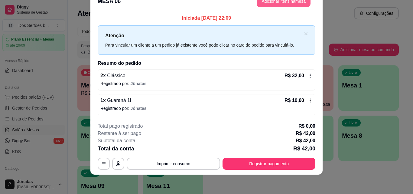
click at [276, 3] on button "Adicionar itens na mesa" at bounding box center [283, 1] width 54 height 12
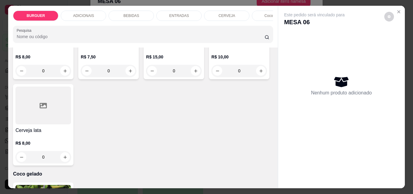
scroll to position [1136, 0]
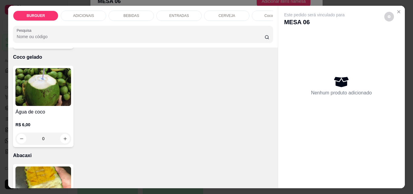
type input "1"
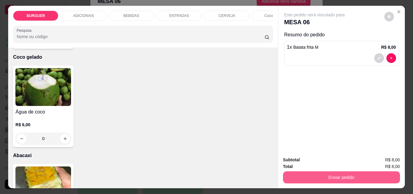
click at [326, 175] on button "Enviar pedido" at bounding box center [341, 177] width 117 height 12
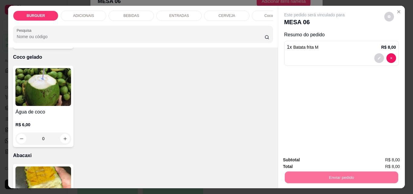
click at [377, 155] on button "Enviar pedido" at bounding box center [383, 159] width 33 height 11
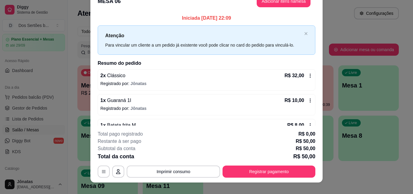
scroll to position [0, 0]
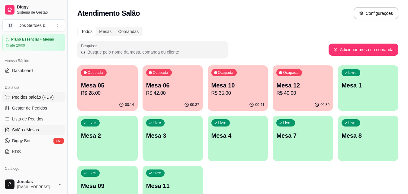
click at [18, 98] on span "Pedidos balcão (PDV)" at bounding box center [33, 97] width 42 height 6
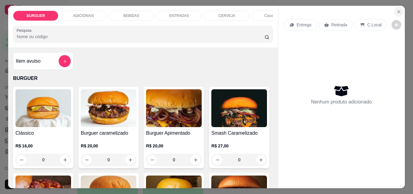
click at [396, 9] on icon "Close" at bounding box center [398, 11] width 5 height 5
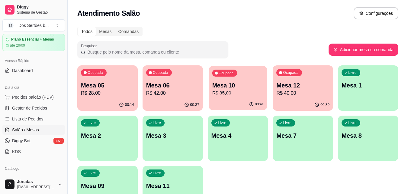
click at [227, 85] on p "Mesa 10" at bounding box center [238, 85] width 52 height 8
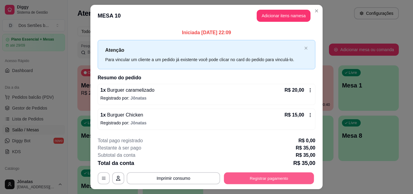
click at [281, 177] on button "Registrar pagamento" at bounding box center [269, 178] width 90 height 12
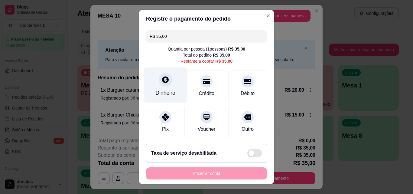
click at [159, 82] on div at bounding box center [165, 79] width 13 height 13
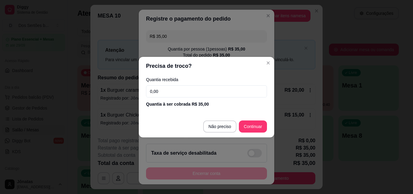
click at [167, 87] on input "0,00" at bounding box center [206, 91] width 121 height 12
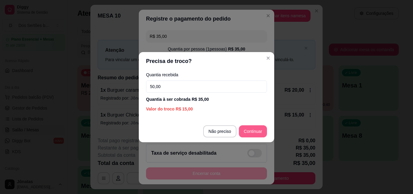
type input "50,00"
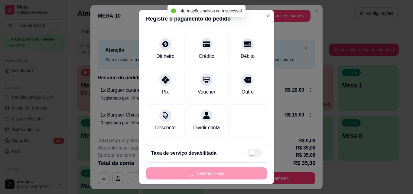
type input "R$ 0,00"
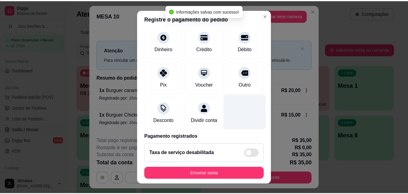
scroll to position [70, 0]
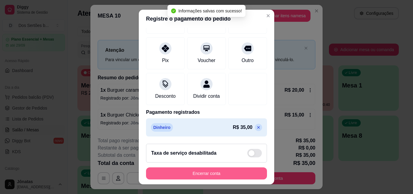
click at [217, 175] on button "Encerrar conta" at bounding box center [206, 173] width 121 height 12
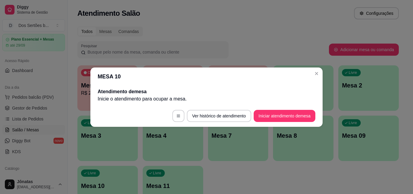
click at [314, 68] on header "MESA 10" at bounding box center [206, 76] width 232 height 18
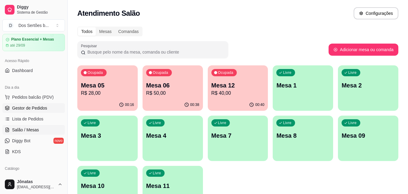
click at [24, 107] on span "Gestor de Pedidos" at bounding box center [29, 108] width 35 height 6
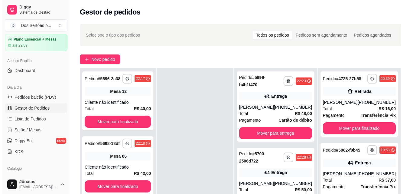
scroll to position [92, 0]
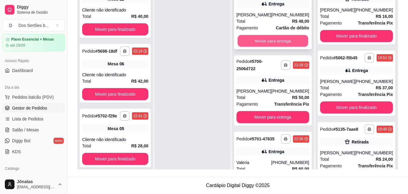
click at [253, 36] on button "Mover para entrega" at bounding box center [272, 41] width 71 height 12
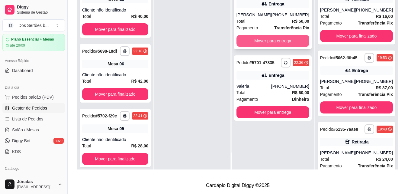
click at [269, 38] on button "Mover para entrega" at bounding box center [272, 41] width 73 height 12
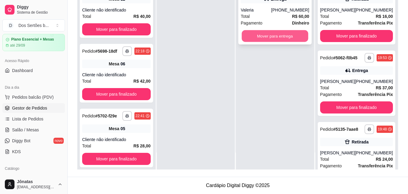
click at [273, 37] on button "Mover para entrega" at bounding box center [275, 36] width 66 height 12
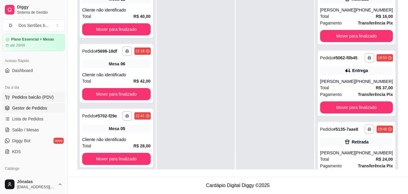
click at [42, 96] on span "Pedidos balcão (PDV)" at bounding box center [33, 97] width 42 height 6
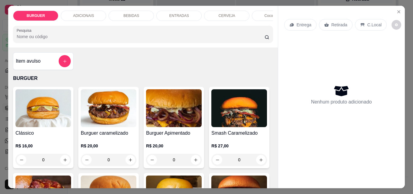
scroll to position [67, 0]
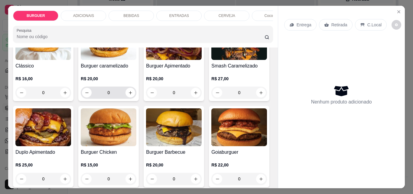
click at [133, 96] on div "0" at bounding box center [109, 92] width 56 height 12
click at [128, 94] on icon "increase-product-quantity" at bounding box center [130, 92] width 5 height 5
type input "1"
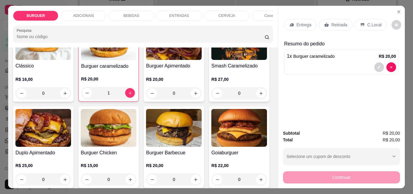
click at [296, 22] on p "Entrega" at bounding box center [303, 25] width 15 height 6
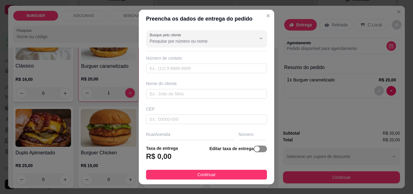
click at [256, 148] on span "button" at bounding box center [259, 148] width 13 height 7
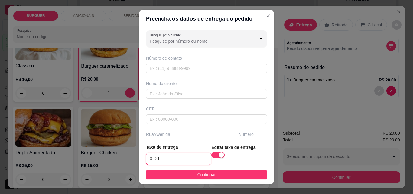
click at [161, 161] on input "0,00" at bounding box center [178, 158] width 65 height 11
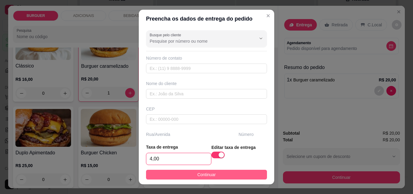
type input "4,00"
click at [202, 171] on span "Continuar" at bounding box center [206, 174] width 18 height 7
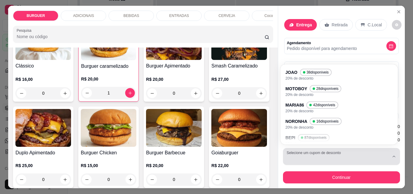
click at [323, 154] on div "button" at bounding box center [337, 156] width 102 height 12
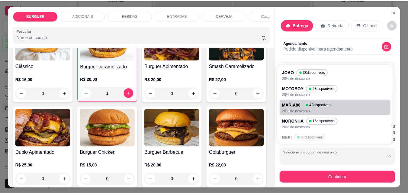
scroll to position [39, 0]
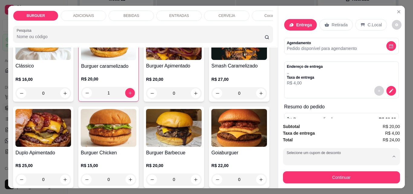
click at [294, 98] on div "BEPI 87 disponíveis" at bounding box center [308, 100] width 42 height 7
type input "689e904026838b02dc7bd4f5"
select select "689e904026838b02dc7bd4f5"
click at [397, 9] on icon "Close" at bounding box center [398, 11] width 5 height 5
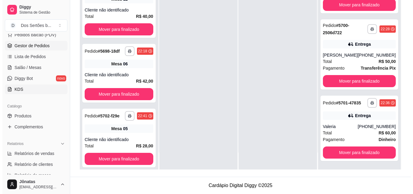
scroll to position [34, 0]
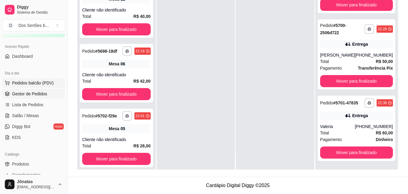
click at [21, 83] on span "Pedidos balcão (PDV)" at bounding box center [33, 83] width 42 height 6
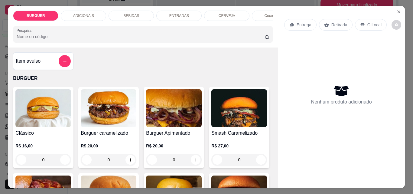
scroll to position [62, 0]
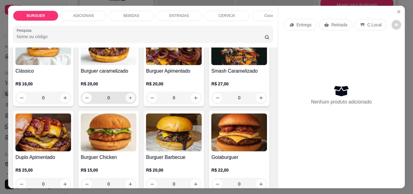
click at [129, 100] on icon "increase-product-quantity" at bounding box center [130, 97] width 5 height 5
type input "1"
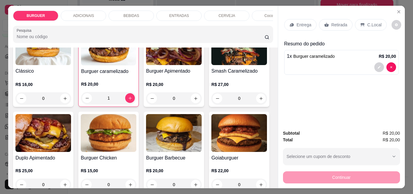
click at [296, 24] on p "Entrega" at bounding box center [303, 25] width 15 height 6
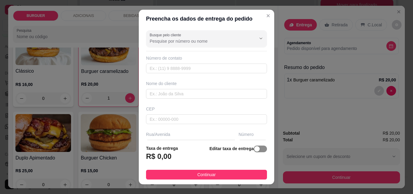
click at [257, 148] on span "button" at bounding box center [259, 148] width 13 height 7
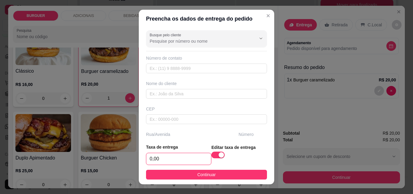
click at [156, 159] on input "0,00" at bounding box center [178, 158] width 65 height 11
type input "4,00"
click at [156, 66] on input "text" at bounding box center [206, 68] width 121 height 10
type input "[PHONE_NUMBER]"
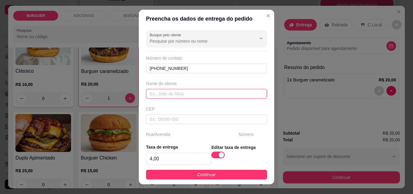
click at [151, 90] on input "text" at bounding box center [206, 94] width 121 height 10
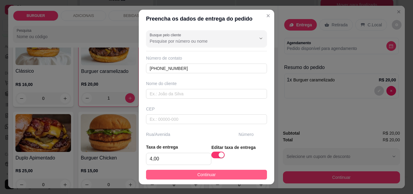
click at [218, 170] on button "Continuar" at bounding box center [206, 174] width 121 height 10
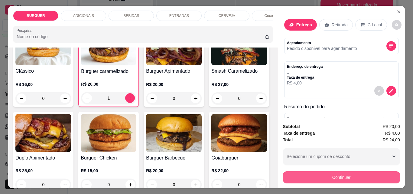
click at [309, 172] on button "Continuar" at bounding box center [341, 177] width 117 height 12
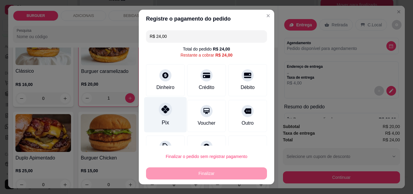
click at [172, 119] on div "Pix" at bounding box center [165, 114] width 43 height 35
type input "R$ 0,00"
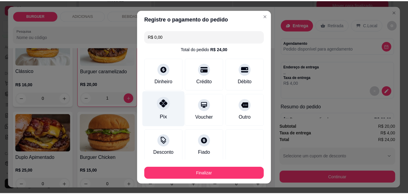
scroll to position [35, 0]
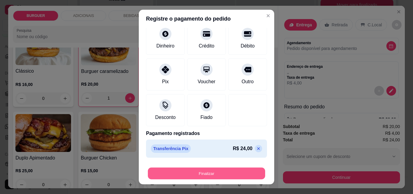
click at [209, 170] on button "Finalizar" at bounding box center [206, 173] width 117 height 12
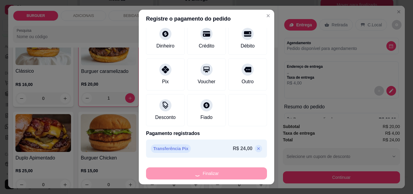
type input "0"
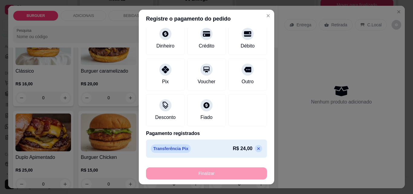
type input "-R$ 24,00"
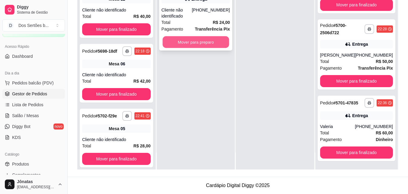
click at [175, 39] on button "Mover para preparo" at bounding box center [195, 42] width 66 height 12
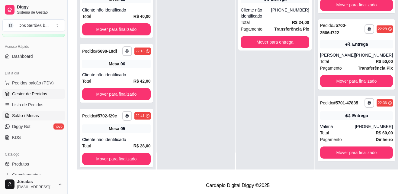
click at [26, 113] on span "Salão / Mesas" at bounding box center [25, 115] width 27 height 6
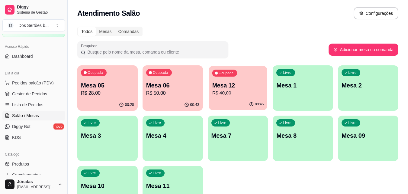
click at [234, 96] on p "R$ 40,00" at bounding box center [238, 92] width 52 height 7
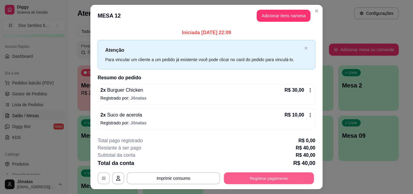
click at [259, 179] on button "Registrar pagamento" at bounding box center [269, 178] width 90 height 12
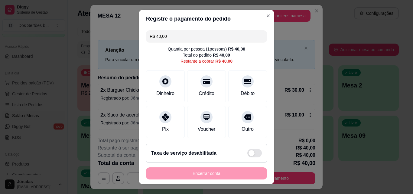
click at [167, 40] on input "R$ 40,00" at bounding box center [206, 36] width 114 height 12
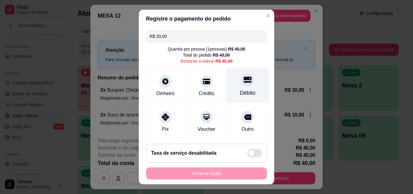
click at [245, 83] on div "Débito" at bounding box center [247, 84] width 43 height 35
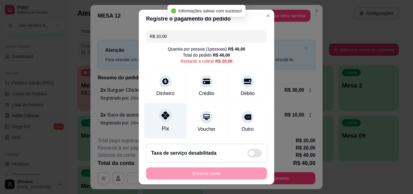
click at [163, 112] on icon at bounding box center [165, 115] width 8 height 8
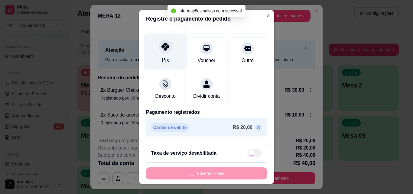
type input "R$ 0,00"
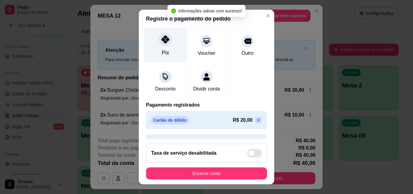
click at [160, 47] on div "Pix" at bounding box center [165, 44] width 43 height 35
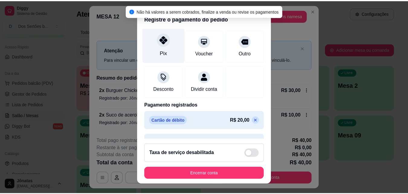
scroll to position [93, 0]
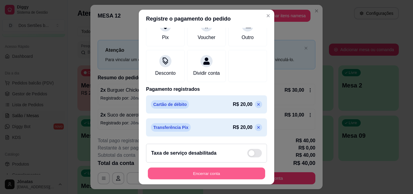
click at [209, 172] on button "Encerrar conta" at bounding box center [206, 173] width 117 height 12
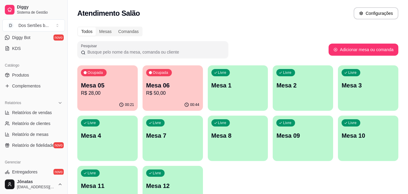
scroll to position [158, 0]
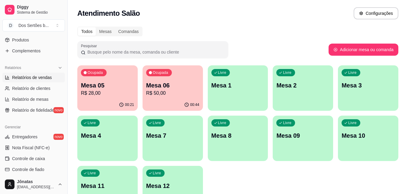
click at [20, 75] on span "Relatórios de vendas" at bounding box center [32, 77] width 40 height 6
select select "ALL"
select select "0"
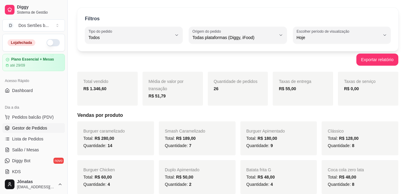
click at [18, 125] on span "Gestor de Pedidos" at bounding box center [29, 128] width 35 height 6
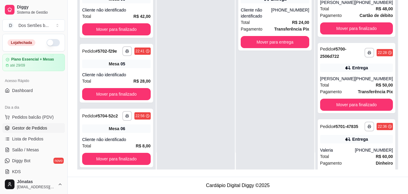
scroll to position [573, 0]
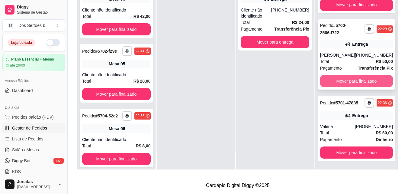
click at [359, 75] on button "Mover para finalizado" at bounding box center [356, 81] width 73 height 12
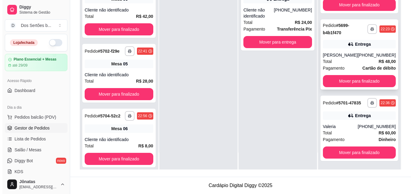
scroll to position [457, 0]
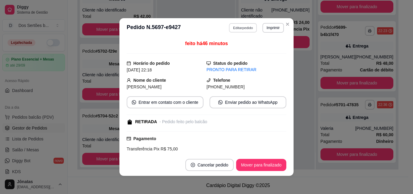
click at [236, 26] on button "Editar pedido" at bounding box center [243, 27] width 28 height 9
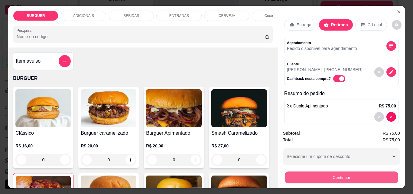
click at [310, 171] on button "Continuar" at bounding box center [340, 177] width 113 height 12
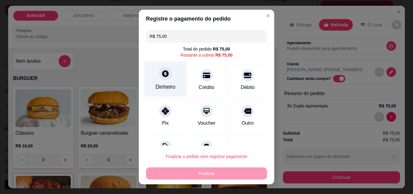
click at [165, 79] on div at bounding box center [165, 73] width 13 height 13
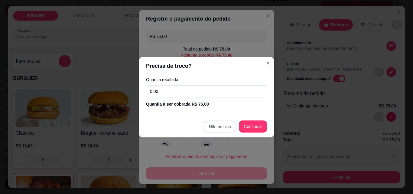
type input "R$ 0,00"
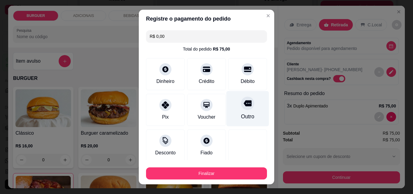
scroll to position [35, 0]
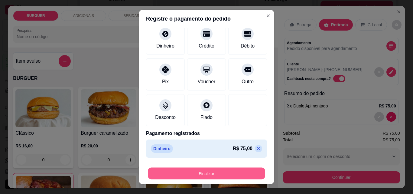
click at [227, 167] on button "Finalizar" at bounding box center [206, 173] width 117 height 12
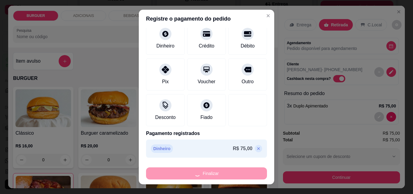
type input "0"
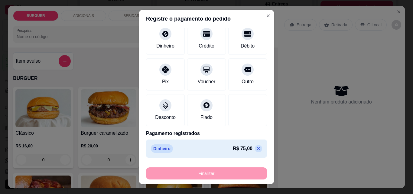
type input "-R$ 75,00"
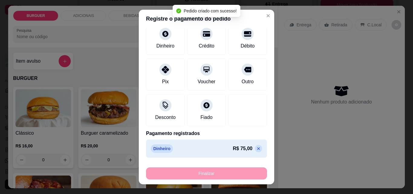
scroll to position [381, 0]
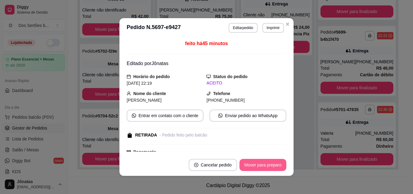
click at [257, 163] on button "Mover para preparo" at bounding box center [262, 165] width 47 height 12
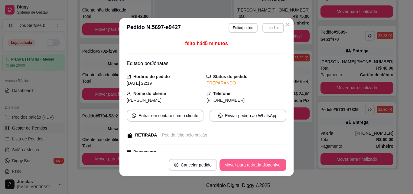
click at [268, 163] on button "Mover para retirada disponível" at bounding box center [252, 165] width 67 height 12
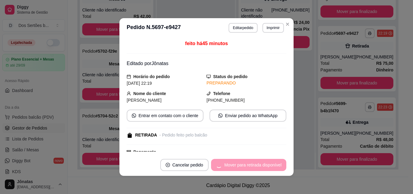
scroll to position [457, 0]
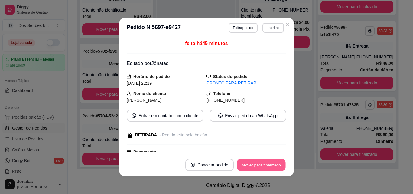
click at [268, 163] on button "Mover para finalizado" at bounding box center [261, 165] width 49 height 12
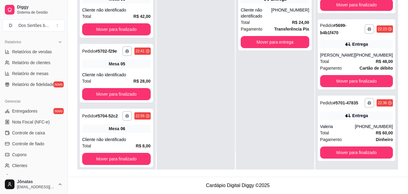
scroll to position [187, 0]
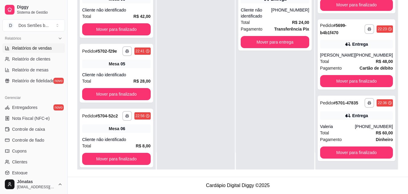
click at [18, 49] on span "Relatórios de vendas" at bounding box center [32, 48] width 40 height 6
select select "ALL"
select select "0"
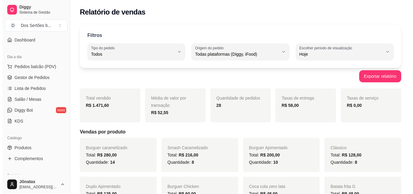
scroll to position [50, 0]
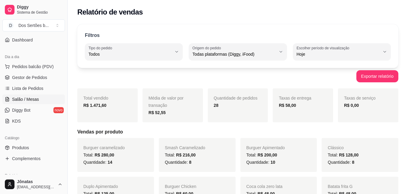
click at [24, 101] on span "Salão / Mesas" at bounding box center [25, 99] width 27 height 6
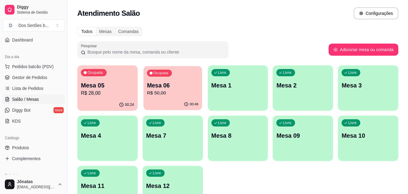
click at [165, 83] on p "Mesa 06" at bounding box center [173, 85] width 52 height 8
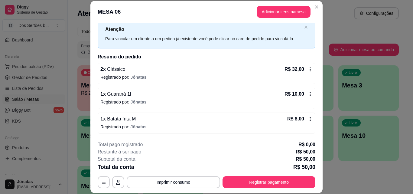
scroll to position [18, 0]
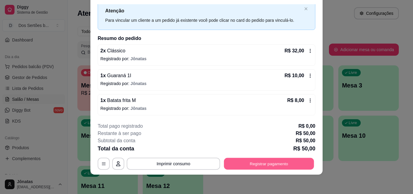
click at [252, 162] on button "Registrar pagamento" at bounding box center [269, 163] width 90 height 12
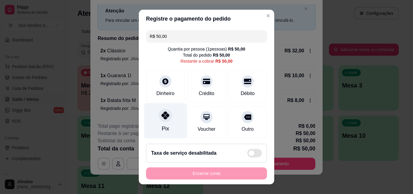
click at [151, 128] on div "Pix" at bounding box center [165, 120] width 43 height 35
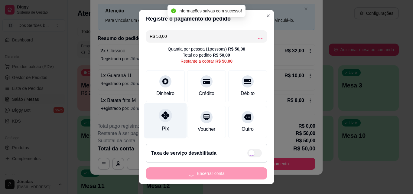
type input "R$ 0,00"
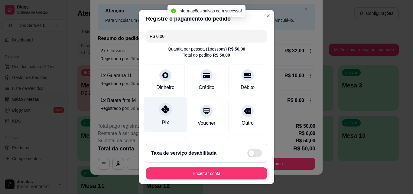
scroll to position [70, 0]
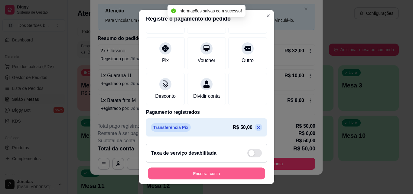
click at [231, 177] on button "Encerrar conta" at bounding box center [206, 173] width 117 height 12
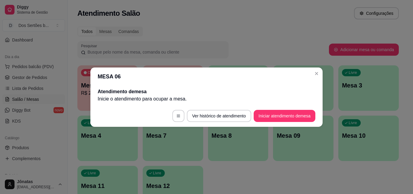
scroll to position [0, 0]
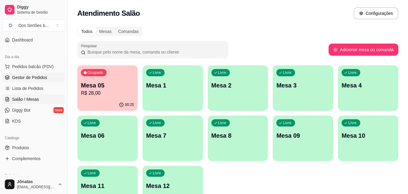
click at [22, 76] on span "Gestor de Pedidos" at bounding box center [29, 77] width 35 height 6
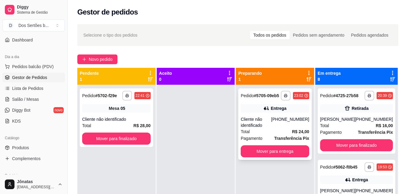
click at [287, 105] on div "Entrega" at bounding box center [275, 108] width 69 height 8
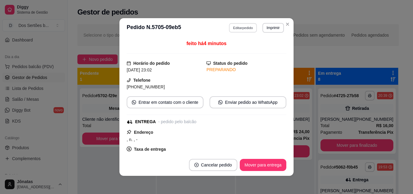
click at [234, 24] on button "Editar pedido" at bounding box center [243, 27] width 28 height 9
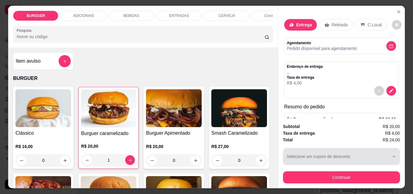
click at [300, 148] on button "Selecione um cupom de desconto" at bounding box center [341, 156] width 117 height 17
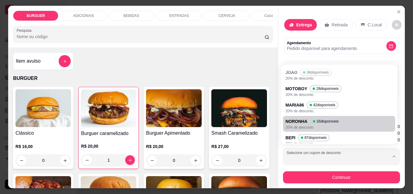
scroll to position [39, 0]
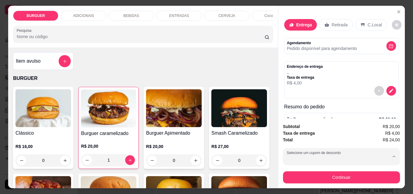
click at [289, 101] on p "BEPI" at bounding box center [291, 101] width 9 height 6
type input "689e904026838b02dc7bd4f5"
select select "689e904026838b02dc7bd4f5"
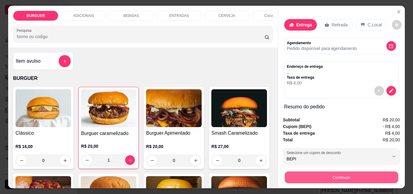
click at [340, 174] on button "Continuar" at bounding box center [340, 177] width 113 height 12
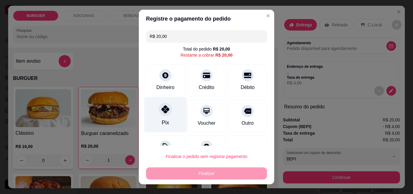
click at [161, 110] on icon at bounding box center [165, 109] width 8 height 8
type input "R$ 0,00"
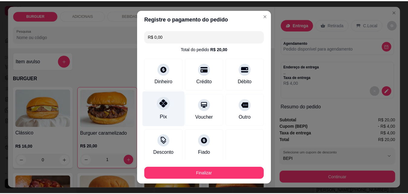
scroll to position [35, 0]
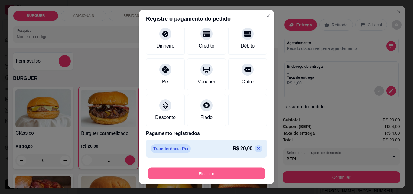
click at [226, 172] on button "Finalizar" at bounding box center [206, 173] width 117 height 12
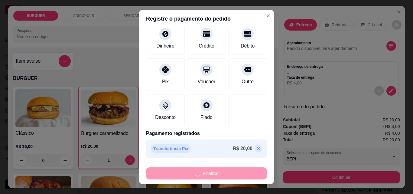
type input "0"
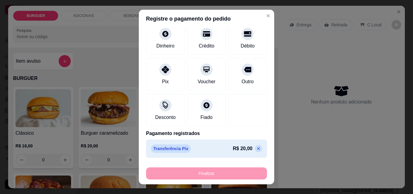
type input "-R$ 20,00"
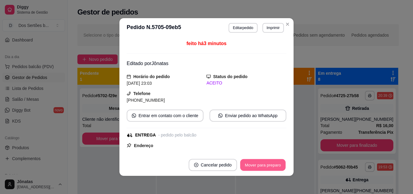
click at [257, 165] on button "Mover para preparo" at bounding box center [262, 165] width 45 height 12
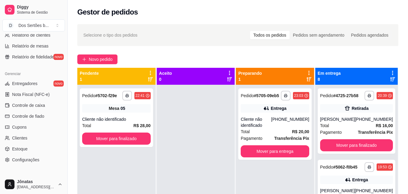
scroll to position [229, 0]
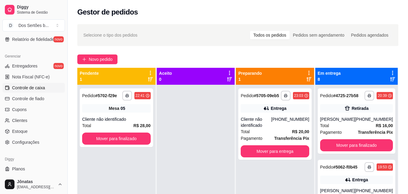
click at [22, 84] on link "Controle de caixa" at bounding box center [33, 88] width 63 height 10
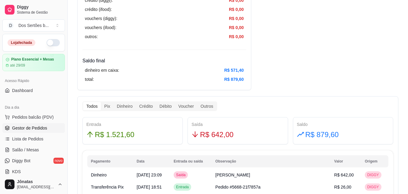
click at [14, 130] on span "Gestor de Pedidos" at bounding box center [29, 128] width 35 height 6
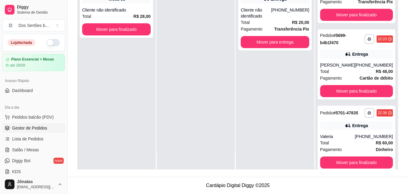
scroll to position [421, 0]
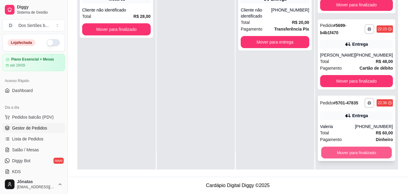
click at [339, 151] on button "Mover para finalizado" at bounding box center [356, 152] width 71 height 12
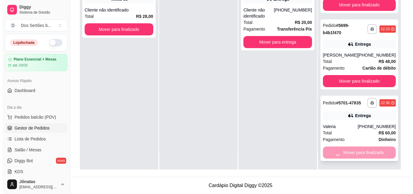
scroll to position [345, 0]
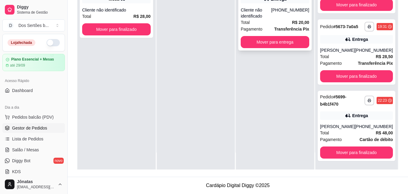
click at [279, 23] on div "Total R$ 20,00" at bounding box center [275, 22] width 69 height 7
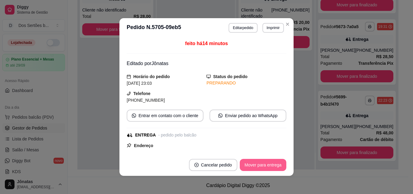
click at [252, 166] on button "Mover para entrega" at bounding box center [262, 165] width 47 height 12
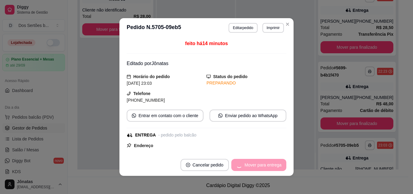
scroll to position [421, 0]
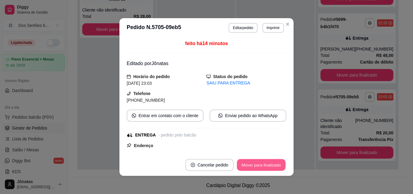
click at [264, 165] on button "Mover para finalizado" at bounding box center [261, 165] width 49 height 12
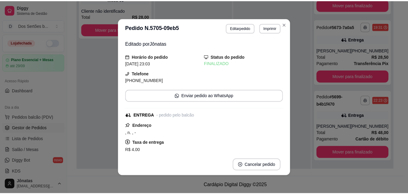
scroll to position [345, 0]
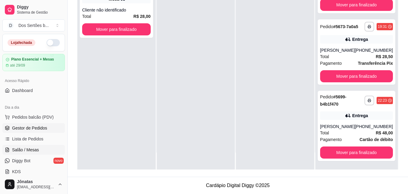
click at [37, 149] on span "Salão / Mesas" at bounding box center [25, 149] width 27 height 6
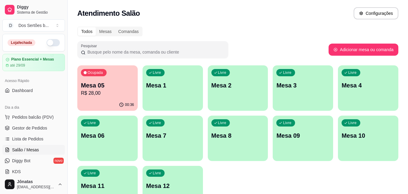
click at [106, 93] on p "R$ 28,00" at bounding box center [107, 92] width 53 height 7
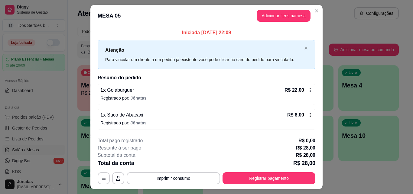
scroll to position [14, 0]
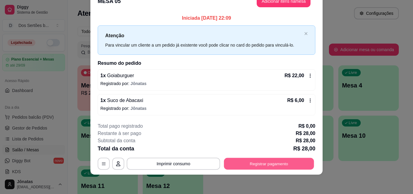
click at [285, 164] on button "Registrar pagamento" at bounding box center [269, 164] width 90 height 12
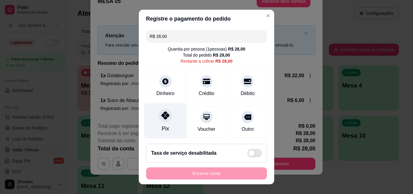
click at [154, 125] on div "Pix" at bounding box center [165, 120] width 43 height 35
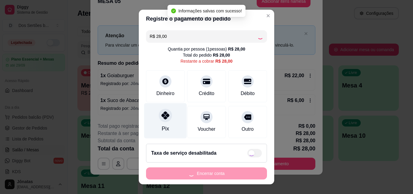
type input "R$ 0,00"
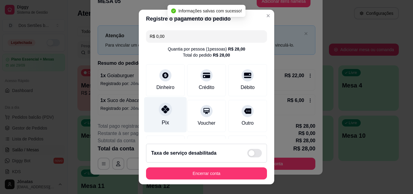
scroll to position [70, 0]
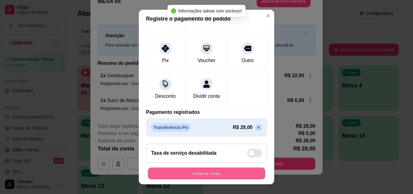
click at [233, 169] on button "Encerrar conta" at bounding box center [206, 173] width 117 height 12
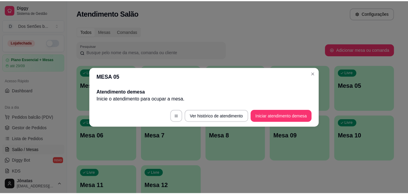
scroll to position [0, 0]
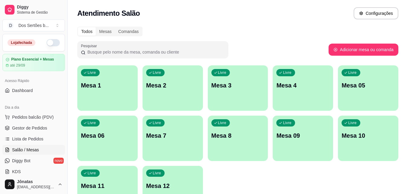
click at [46, 122] on ul "Pedidos balcão (PDV) Gestor de Pedidos Lista de Pedidos Salão / Mesas Diggy Bot…" at bounding box center [33, 144] width 63 height 64
click at [38, 128] on span "Gestor de Pedidos" at bounding box center [29, 128] width 35 height 6
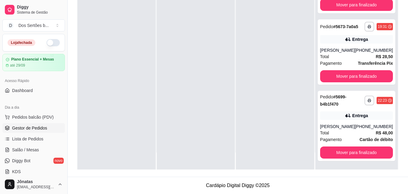
scroll to position [345, 0]
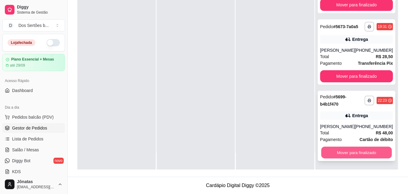
click at [343, 151] on button "Mover para finalizado" at bounding box center [356, 152] width 71 height 12
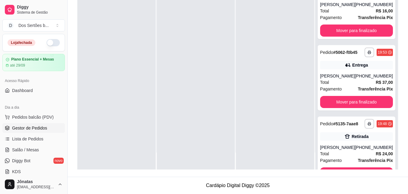
scroll to position [2, 0]
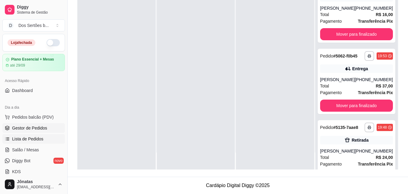
click at [18, 137] on span "Lista de Pedidos" at bounding box center [27, 139] width 31 height 6
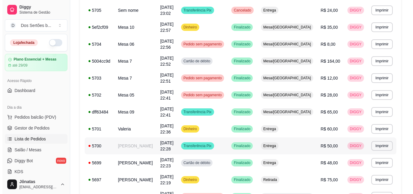
scroll to position [169, 0]
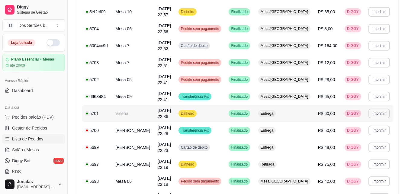
click at [132, 105] on td "Valeria" at bounding box center [133, 113] width 42 height 17
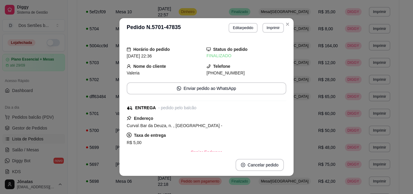
scroll to position [152, 0]
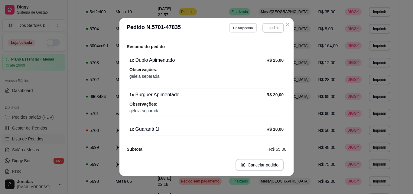
click at [235, 27] on button "Editar pedido" at bounding box center [243, 27] width 28 height 9
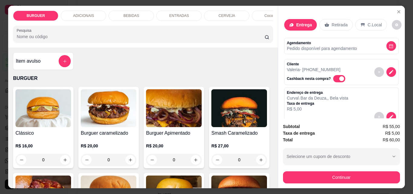
scroll to position [135, 0]
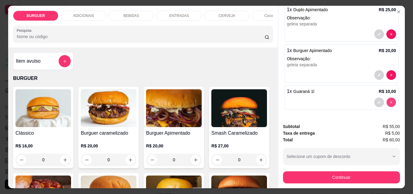
type input "0"
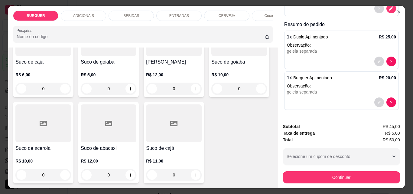
scroll to position [1739, 0]
click at [129, 5] on icon "increase-product-quantity" at bounding box center [130, 2] width 5 height 5
type input "1"
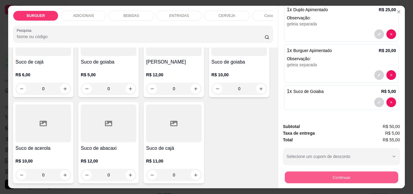
click at [318, 175] on button "Continuar" at bounding box center [340, 177] width 113 height 12
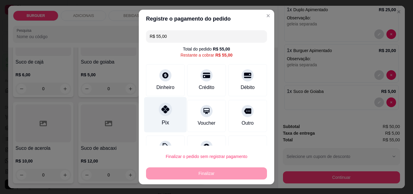
click at [165, 107] on icon at bounding box center [165, 109] width 8 height 8
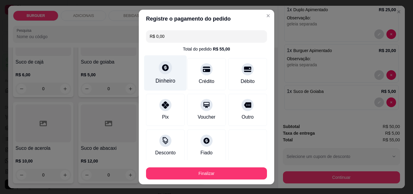
click at [163, 81] on div "Dinheiro" at bounding box center [165, 81] width 20 height 8
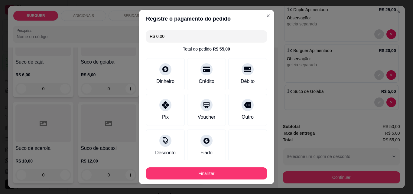
scroll to position [58, 0]
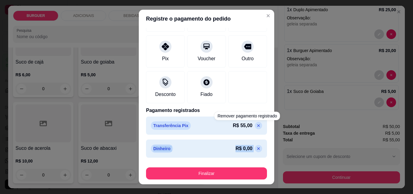
drag, startPoint x: 247, startPoint y: 146, endPoint x: 246, endPoint y: 125, distance: 20.8
click at [246, 125] on div "Transferência Pix R$ 55,00 Dinheiro R$ 0,00" at bounding box center [206, 136] width 121 height 41
click at [257, 125] on icon at bounding box center [258, 125] width 3 height 3
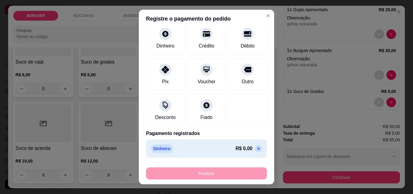
scroll to position [41, 0]
click at [256, 149] on icon at bounding box center [258, 148] width 5 height 5
type input "R$ 0,00"
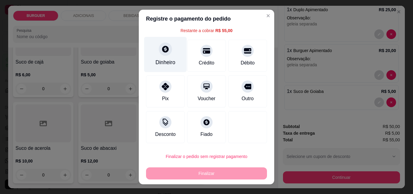
click at [161, 62] on div "Dinheiro" at bounding box center [165, 62] width 20 height 8
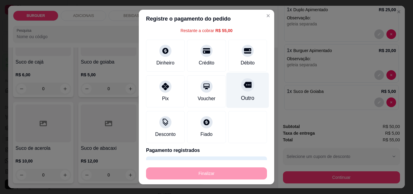
scroll to position [41, 0]
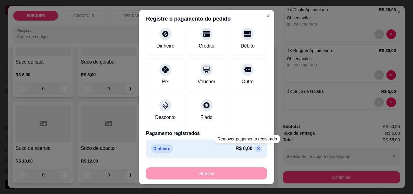
click at [256, 147] on icon at bounding box center [258, 148] width 5 height 5
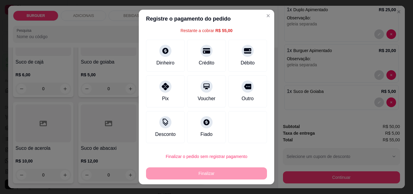
scroll to position [24, 0]
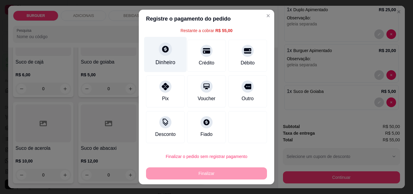
click at [161, 59] on div "Dinheiro" at bounding box center [165, 62] width 20 height 8
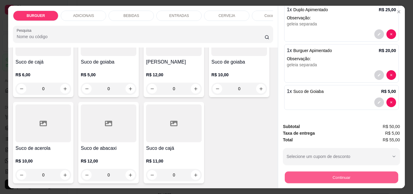
click at [319, 174] on button "Continuar" at bounding box center [340, 177] width 113 height 12
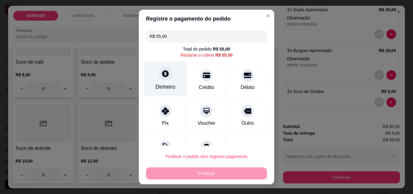
click at [159, 83] on div "Dinheiro" at bounding box center [165, 87] width 20 height 8
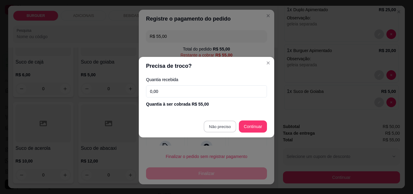
type input "R$ 0,00"
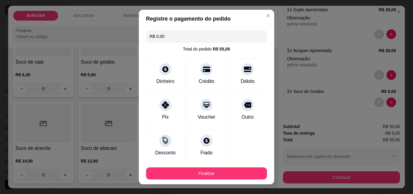
scroll to position [35, 0]
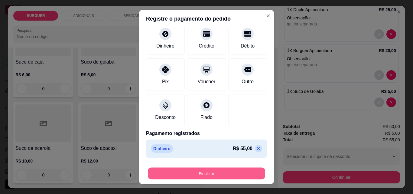
click at [232, 171] on button "Finalizar" at bounding box center [206, 173] width 117 height 12
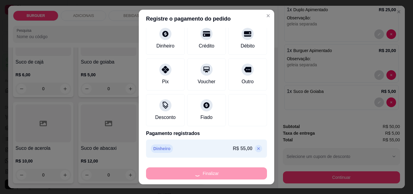
type input "0"
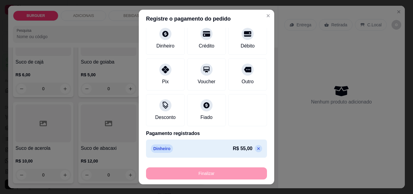
type input "-R$ 55,00"
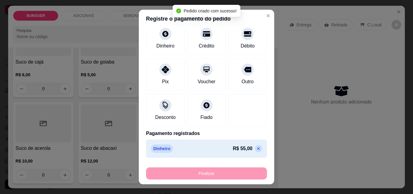
scroll to position [180, 0]
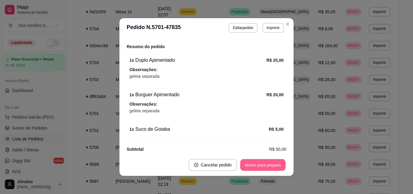
click at [254, 165] on button "Mover para preparo" at bounding box center [262, 165] width 45 height 12
click at [254, 165] on button "Mover para entrega" at bounding box center [262, 165] width 47 height 12
click at [254, 165] on button "Mover para finalizado" at bounding box center [261, 165] width 49 height 12
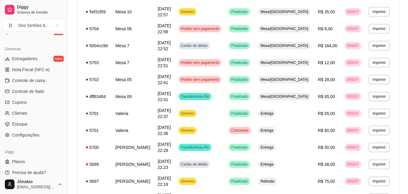
scroll to position [239, 0]
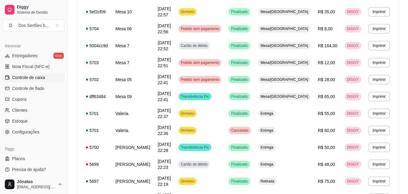
click at [21, 78] on span "Controle de caixa" at bounding box center [28, 77] width 33 height 6
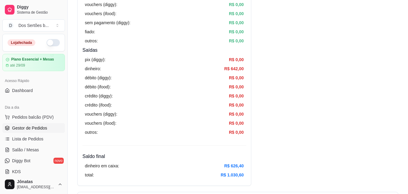
click at [22, 125] on span "Gestor de Pedidos" at bounding box center [29, 128] width 35 height 6
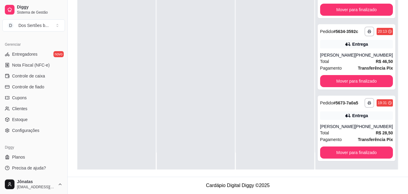
scroll to position [241, 0]
click at [6, 74] on icon at bounding box center [7, 74] width 4 height 3
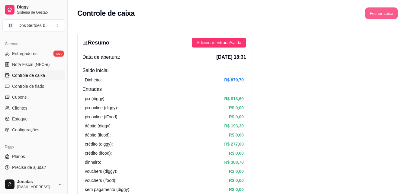
click at [378, 16] on button "Fechar caixa" at bounding box center [381, 14] width 33 height 12
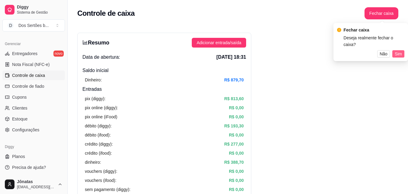
click at [396, 50] on span "Sim" at bounding box center [398, 53] width 7 height 7
